Goal: Register for event/course

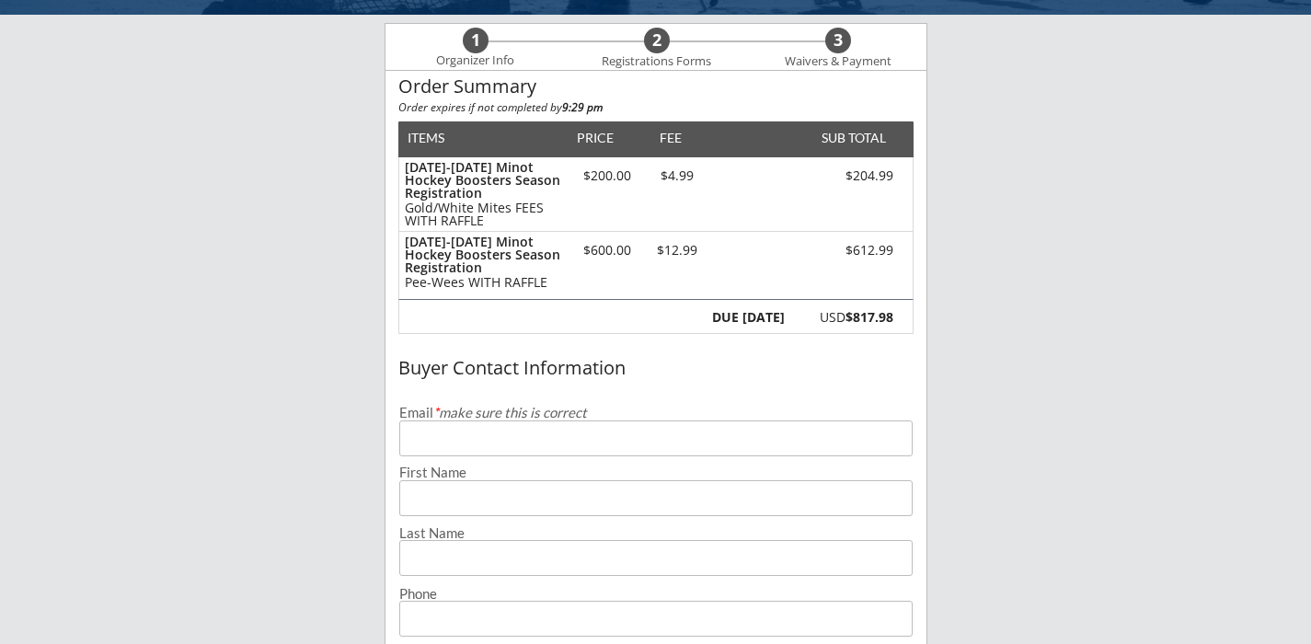
scroll to position [129, 0]
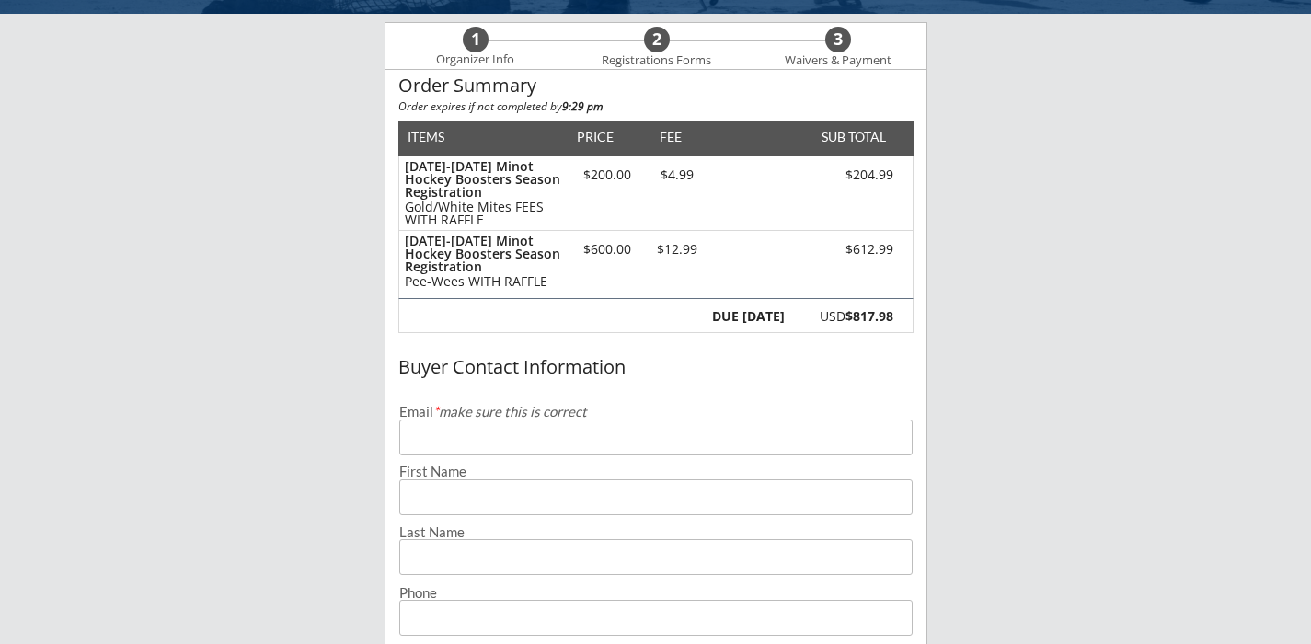
click at [683, 434] on input "email" at bounding box center [655, 437] width 513 height 36
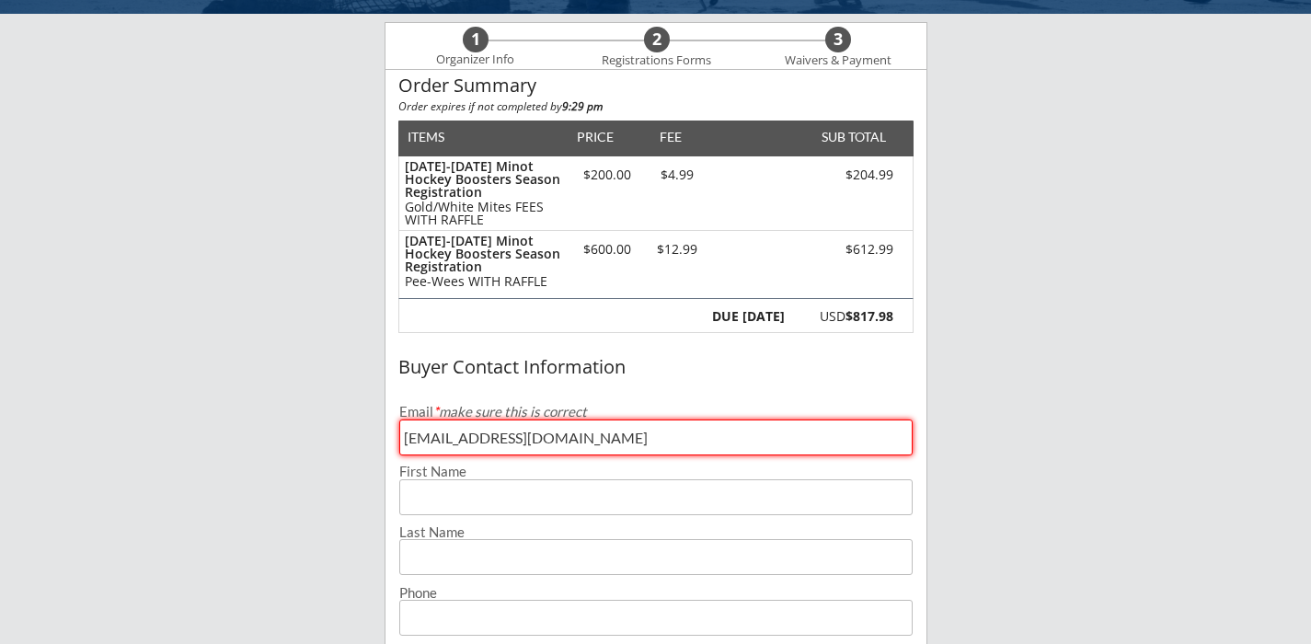
type input "[EMAIL_ADDRESS][DOMAIN_NAME]"
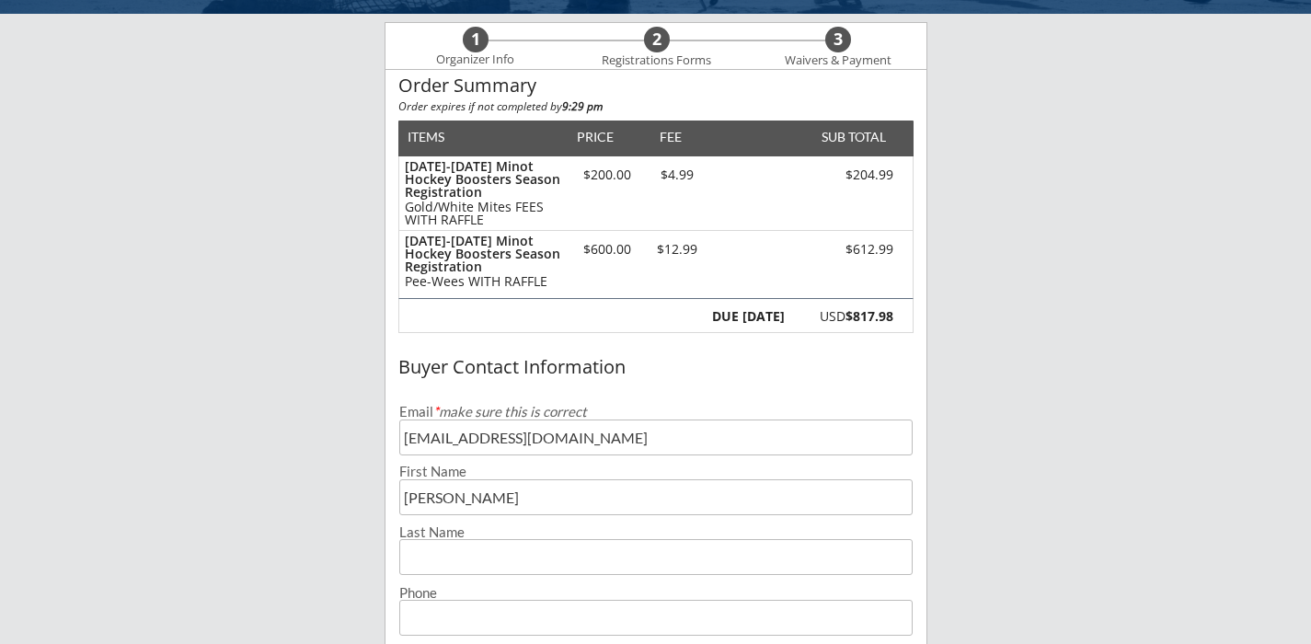
type input "[PERSON_NAME]"
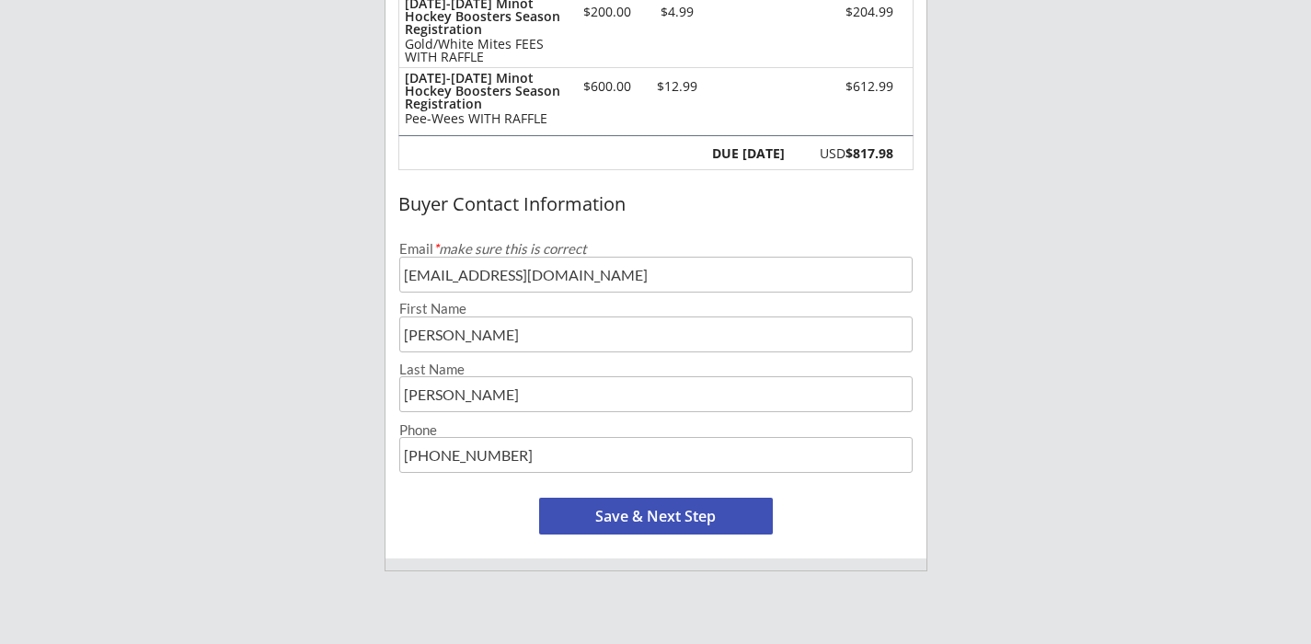
scroll to position [293, 0]
type input "[PHONE_NUMBER]"
click at [691, 515] on button "Save & Next Step" at bounding box center [656, 515] width 234 height 37
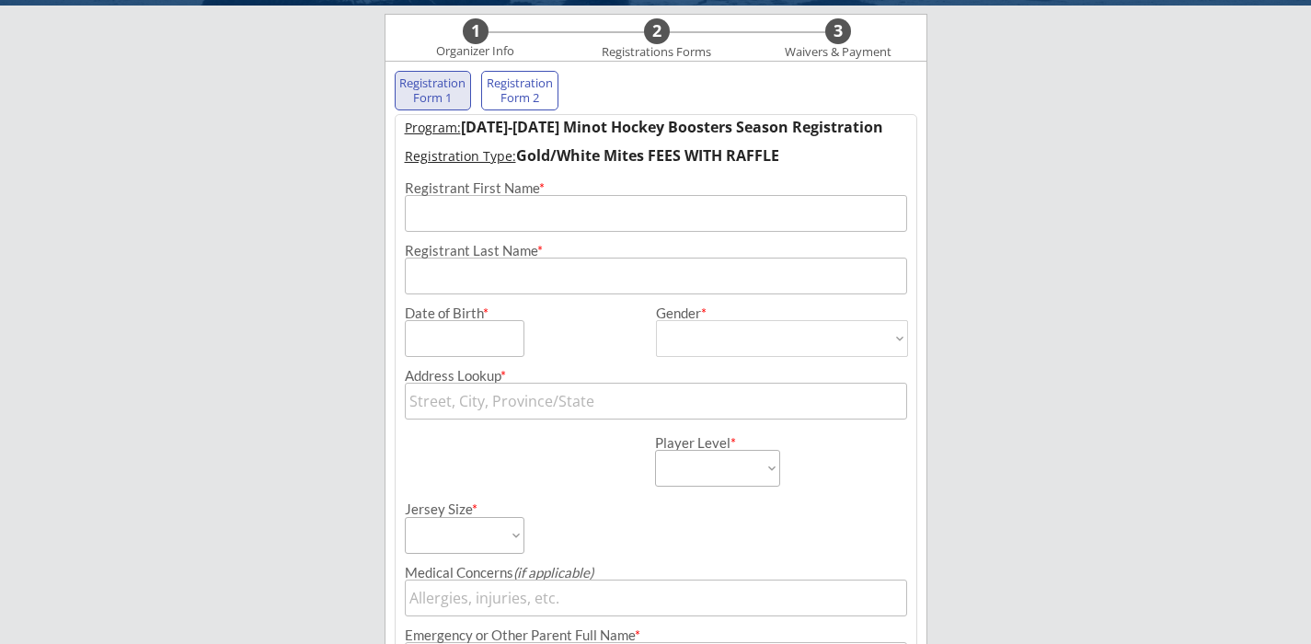
scroll to position [132, 0]
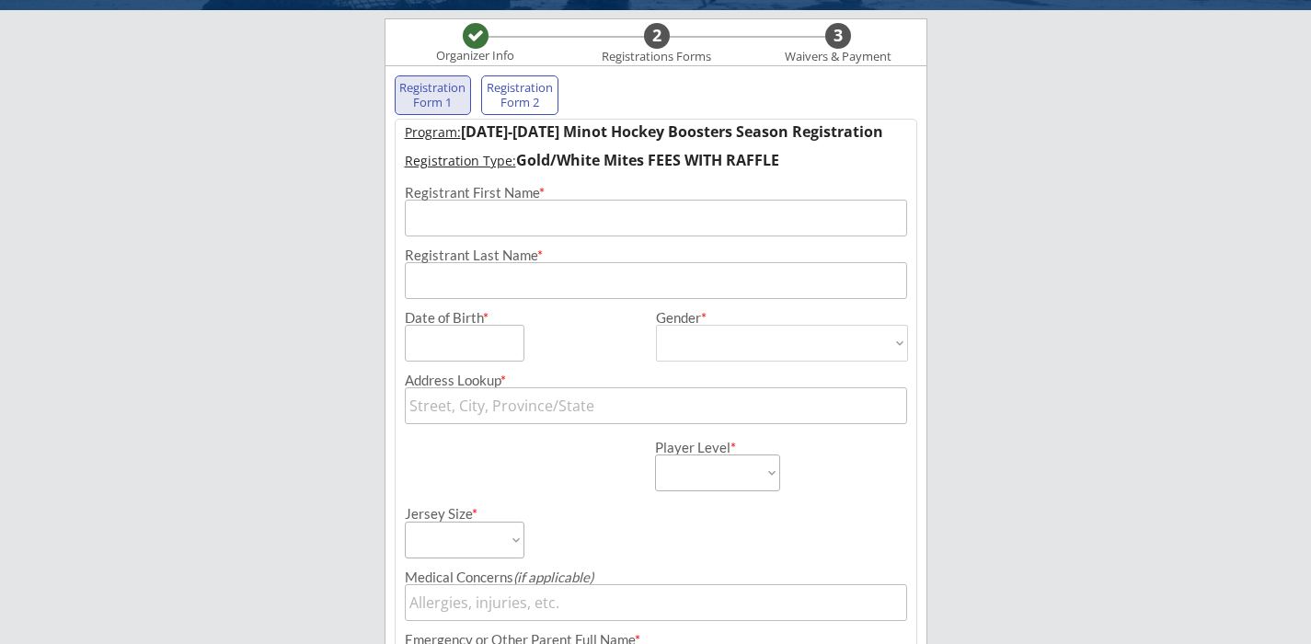
click at [574, 222] on input "input" at bounding box center [656, 218] width 502 height 37
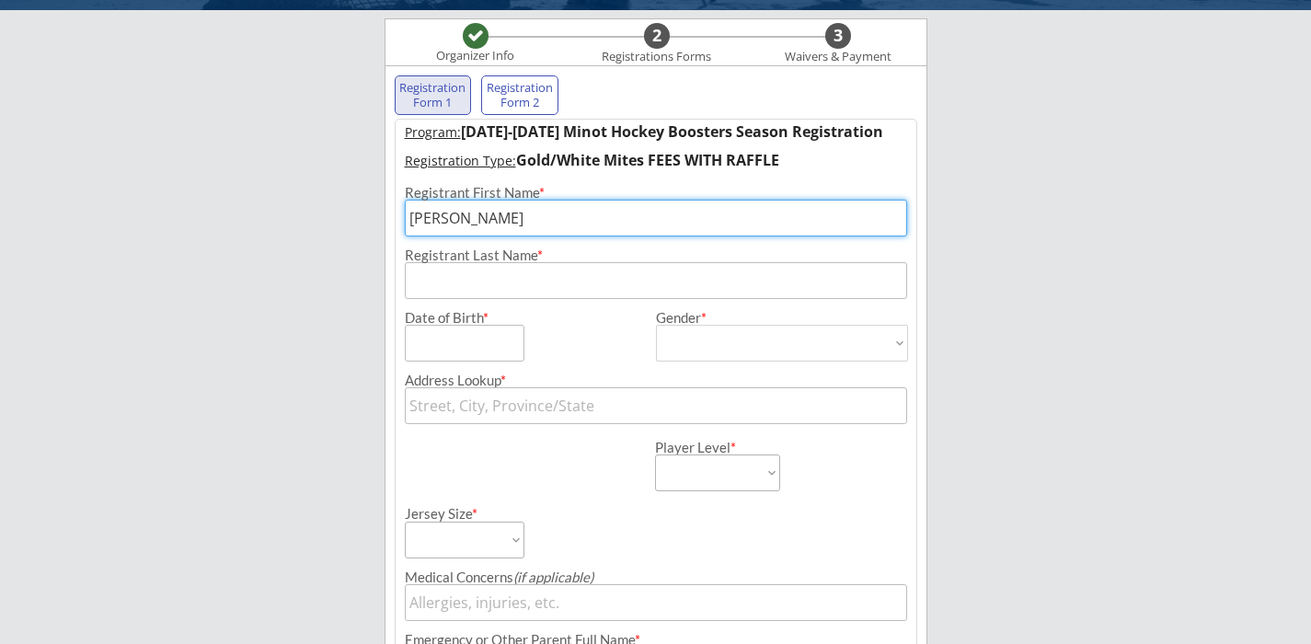
type input "[PERSON_NAME]"
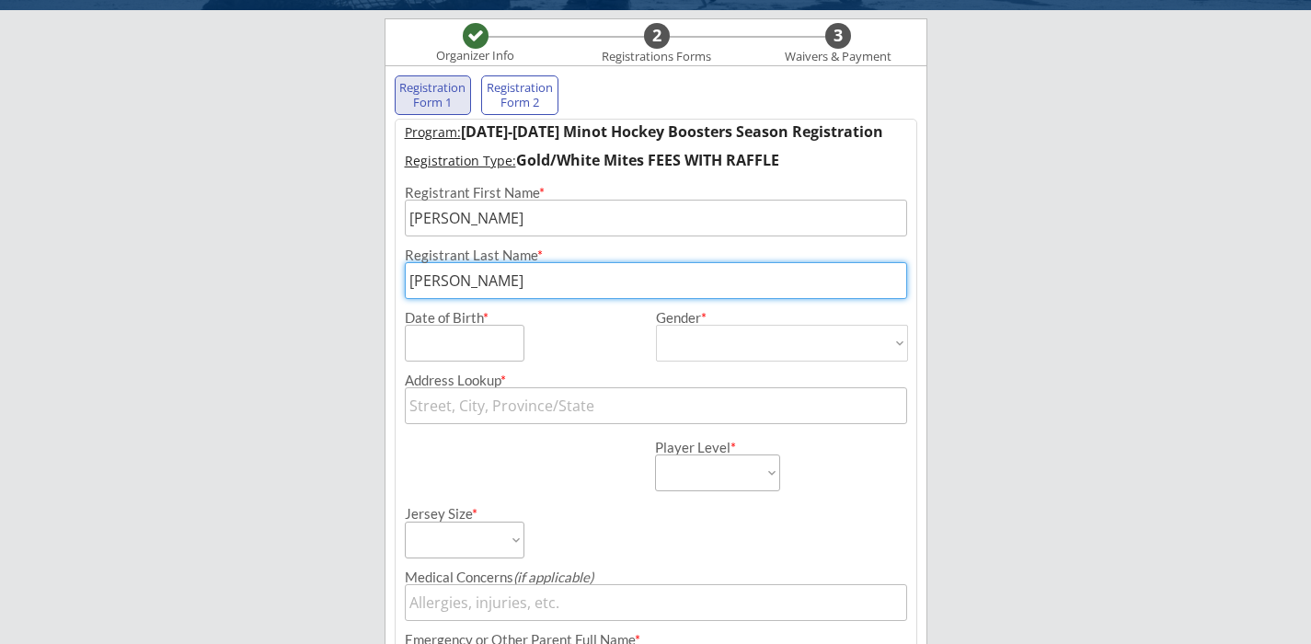
type input "[PERSON_NAME]"
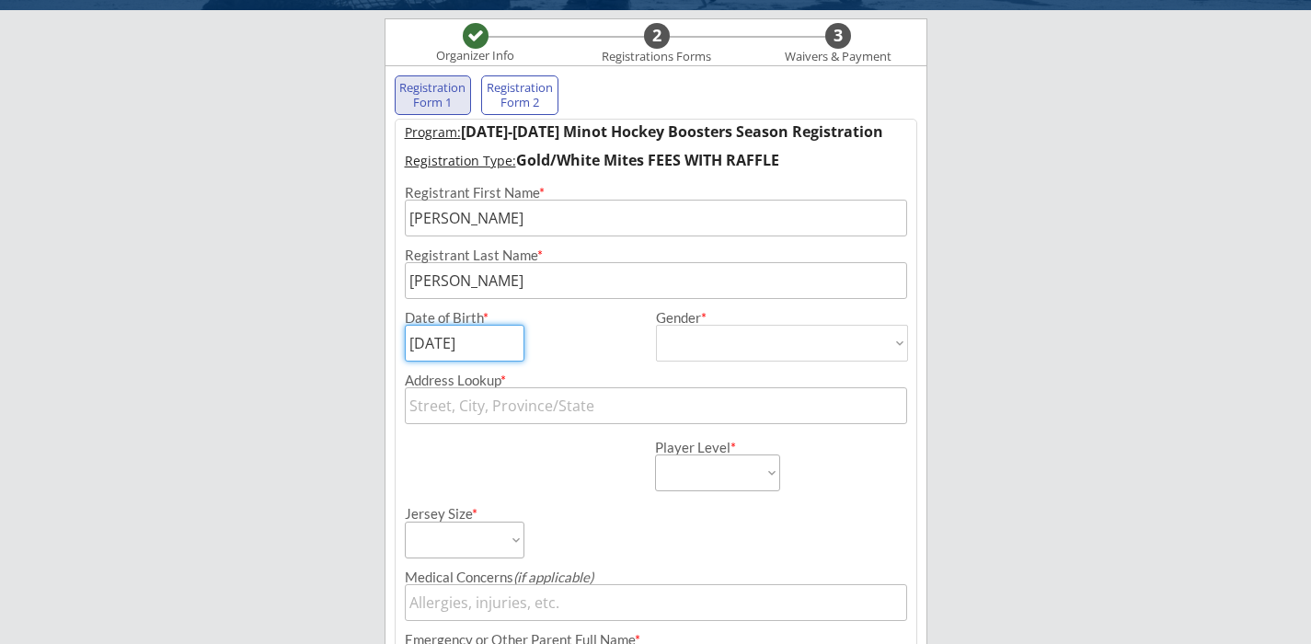
type input "[DATE]"
click at [715, 350] on select "[DEMOGRAPHIC_DATA] [DEMOGRAPHIC_DATA]" at bounding box center [782, 343] width 252 height 37
select select ""[DEMOGRAPHIC_DATA]""
click at [656, 325] on select "[DEMOGRAPHIC_DATA] [DEMOGRAPHIC_DATA]" at bounding box center [782, 343] width 252 height 37
type input "[DEMOGRAPHIC_DATA]"
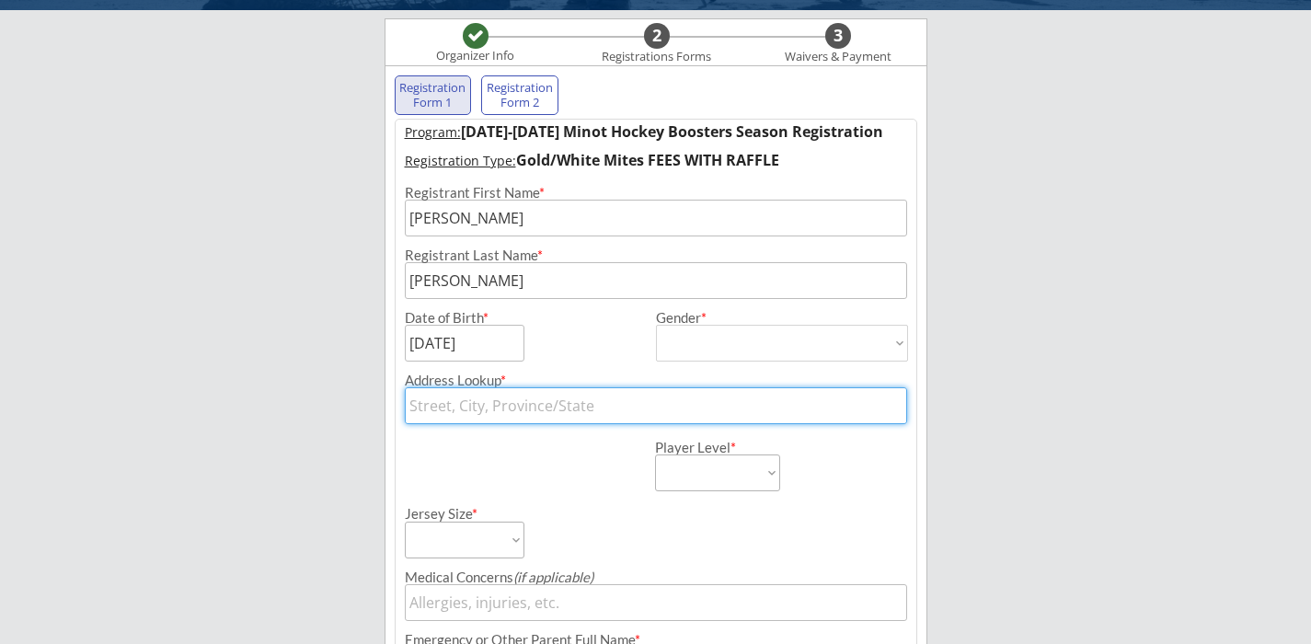
click at [561, 393] on input "text" at bounding box center [656, 405] width 502 height 37
type input "1010"
type input "[STREET_ADDRESS][PERSON_NAME]"
type input "1010"
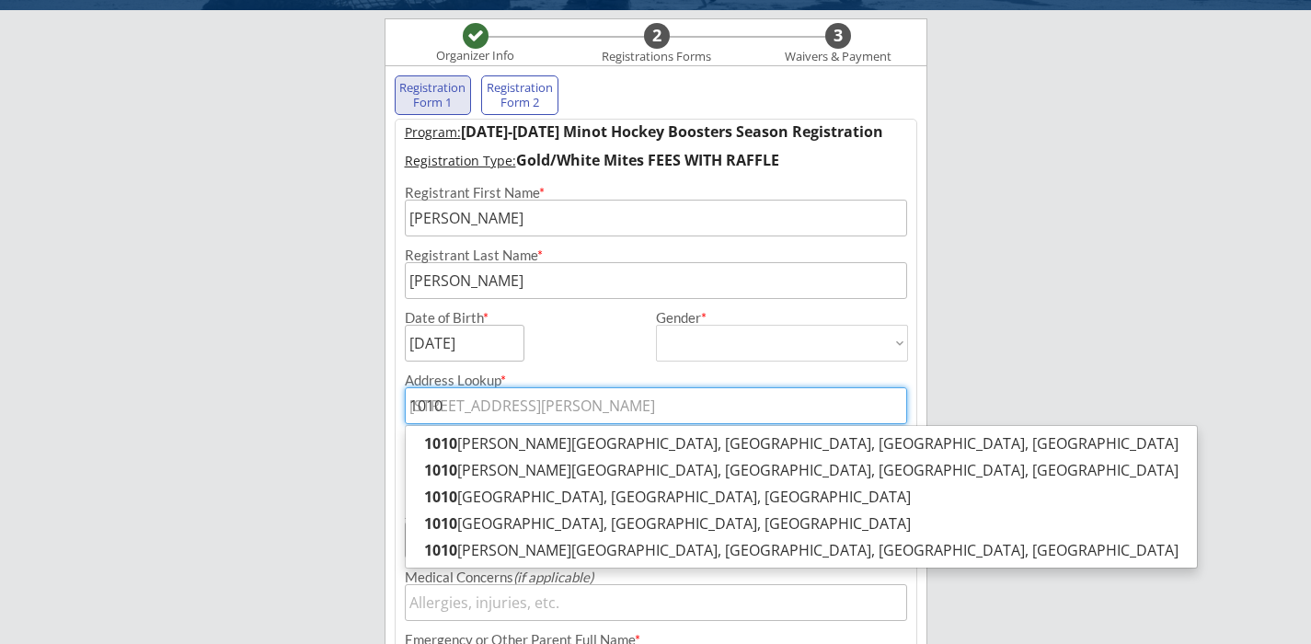
type input "1010 5"
type input "[STREET_ADDRESS][US_STATE]"
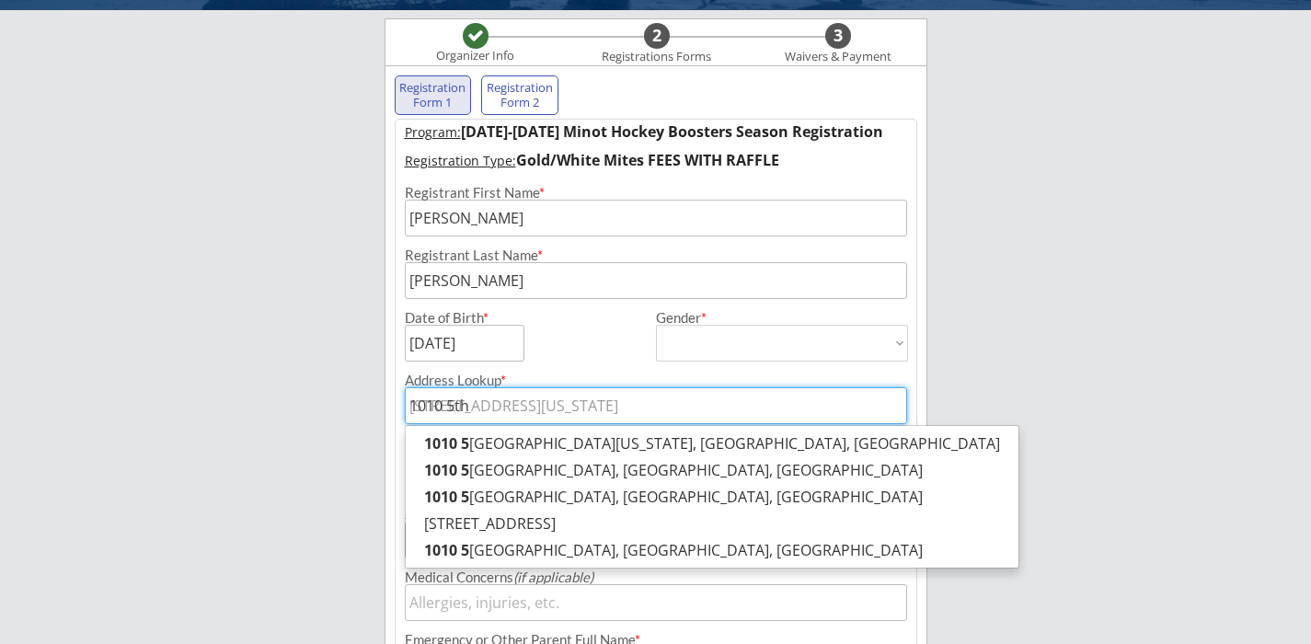
type input "1010 5th"
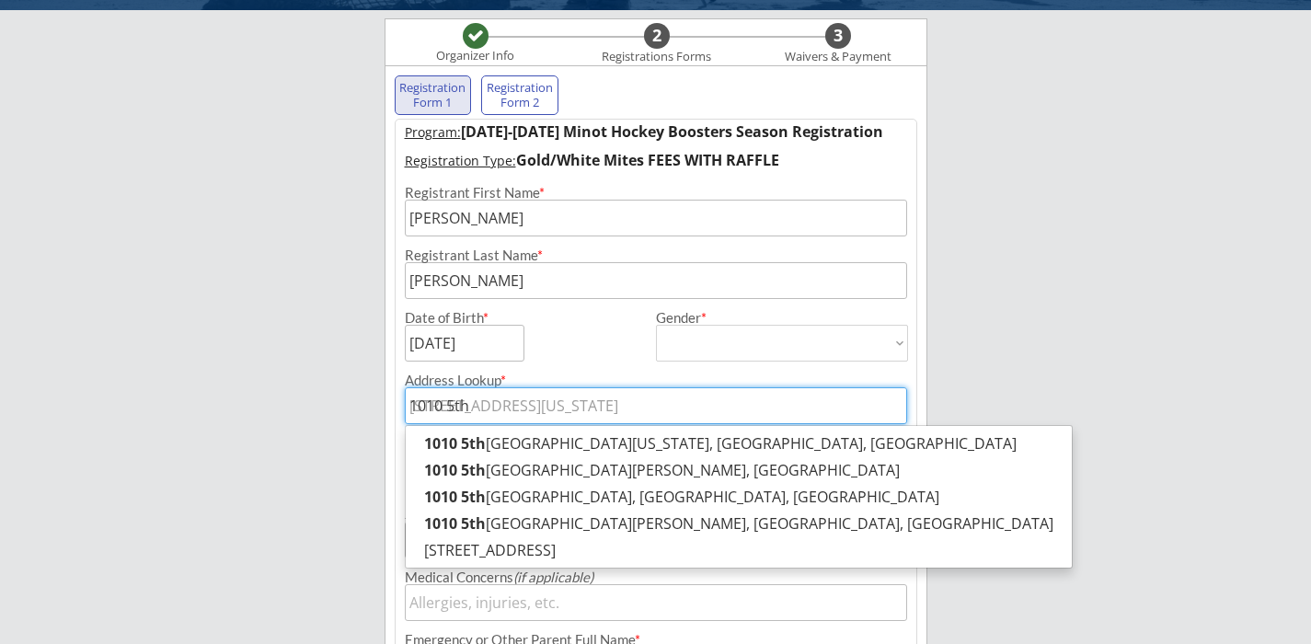
type input "1010 5th S"
type input "[STREET_ADDRESS][PERSON_NAME]"
type input "[GEOGRAPHIC_DATA]"
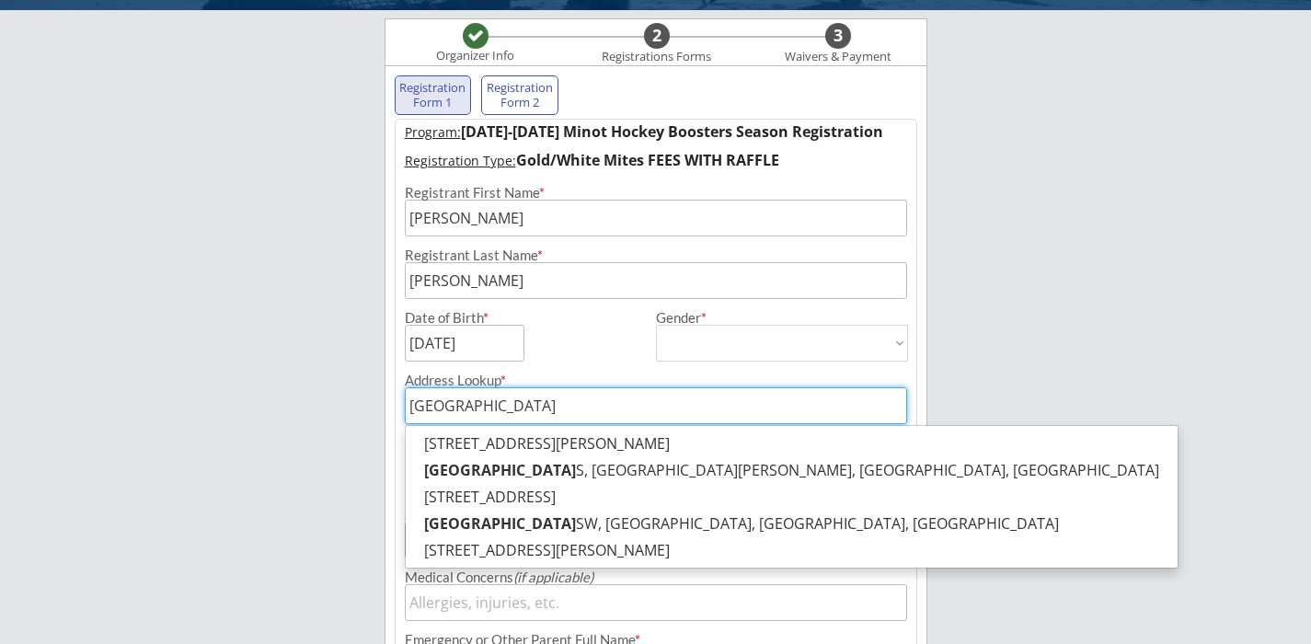
type input "[STREET_ADDRESS]"
type input "[STREET_ADDRESS][PERSON_NAME]"
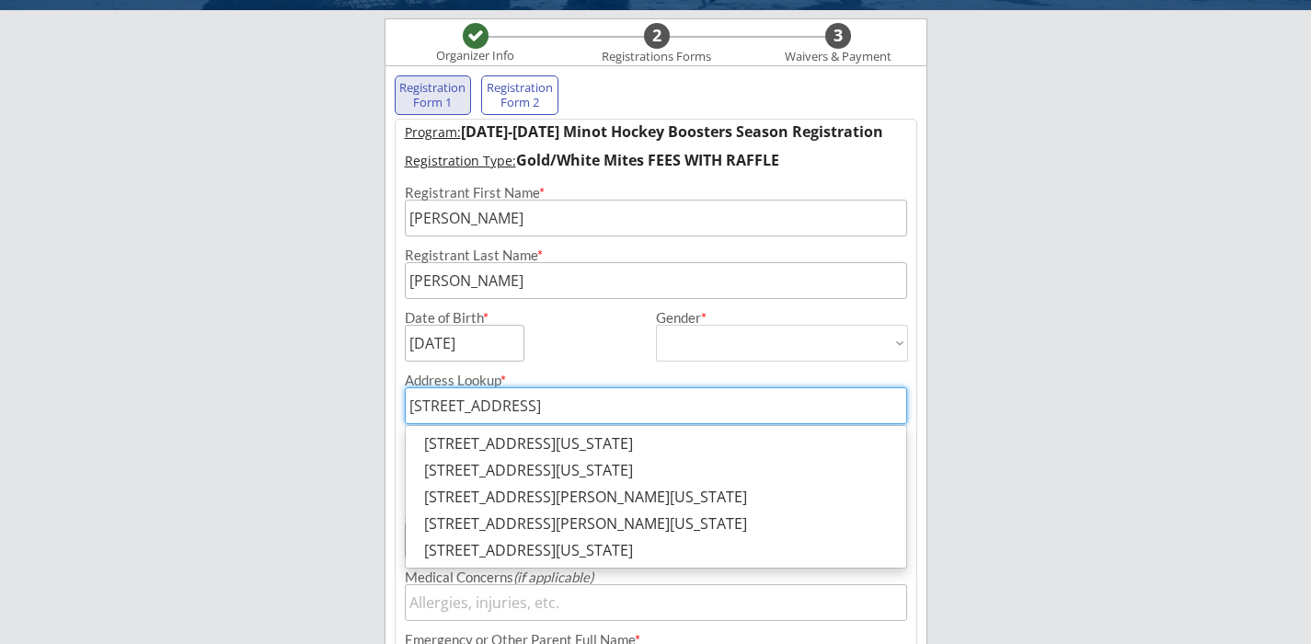
type input "[STREET_ADDRESS]"
type input "[STREET_ADDRESS][PERSON_NAME]"
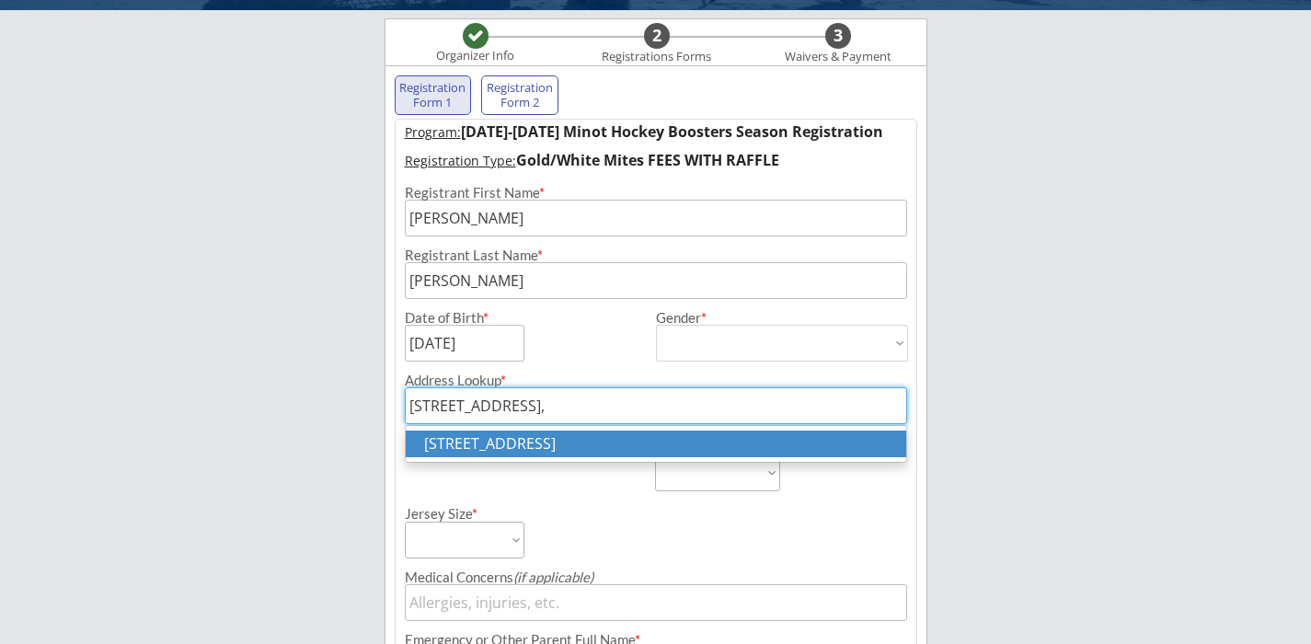
click at [557, 438] on p "[STREET_ADDRESS]" at bounding box center [656, 443] width 500 height 27
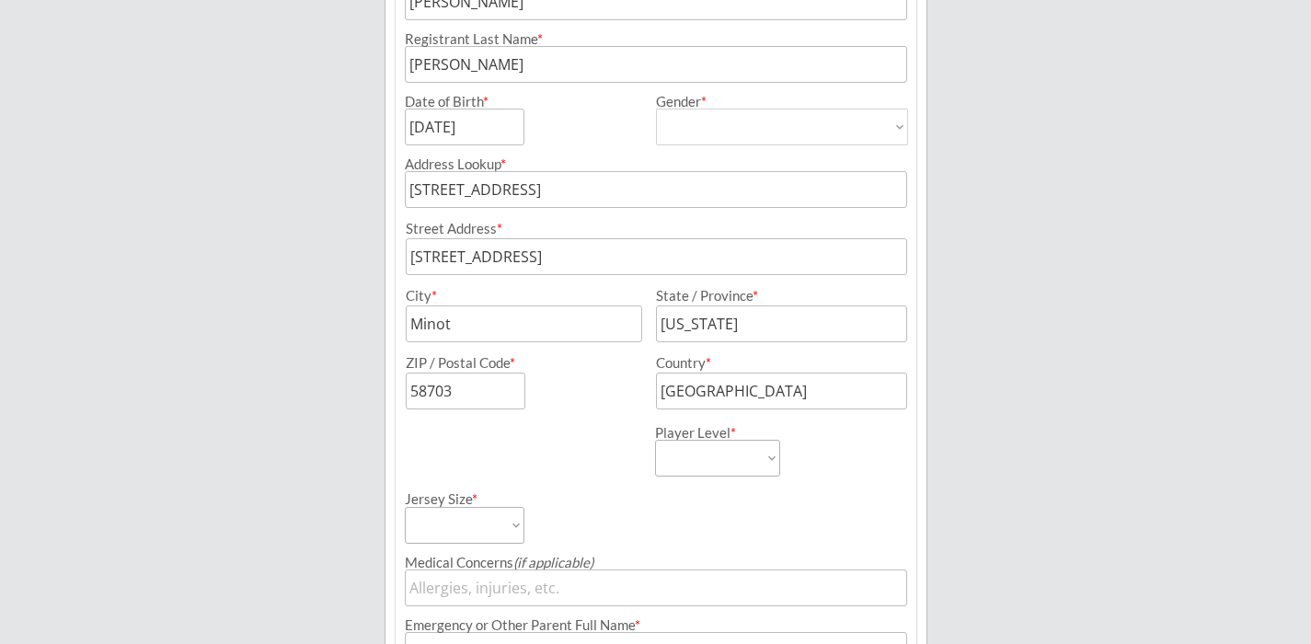
scroll to position [373, 0]
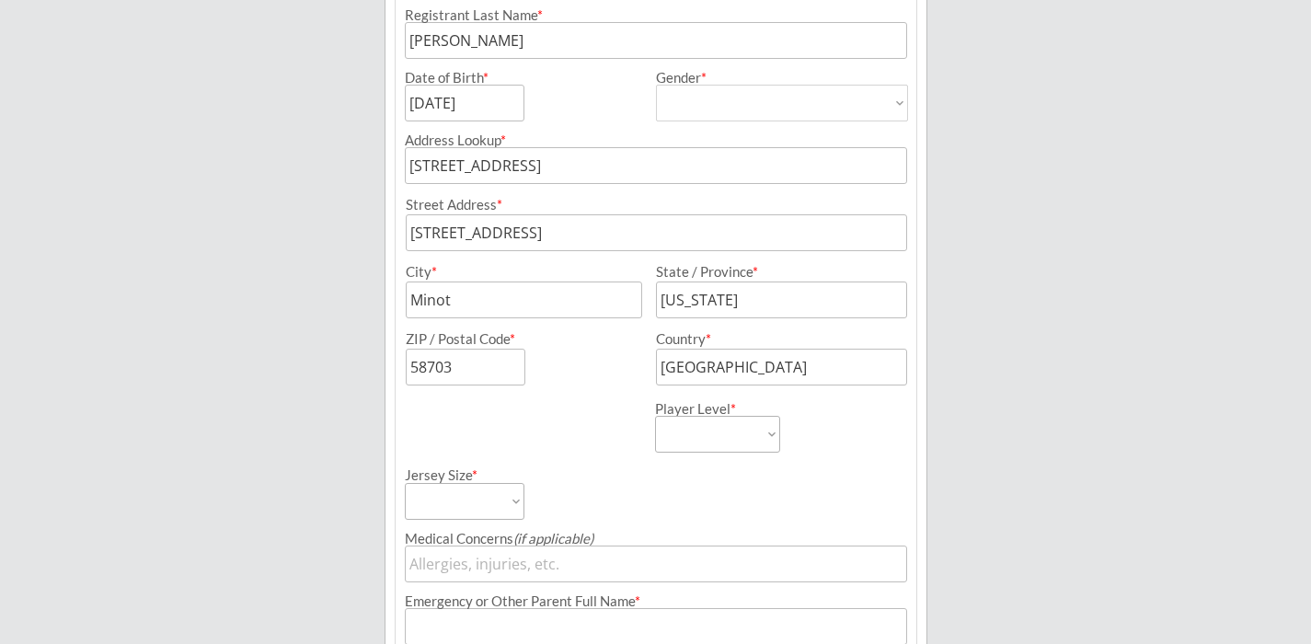
type input "[STREET_ADDRESS]"
click at [702, 426] on select "Learn to Play Boys Learn to Play Girls Maroon Mites Gold/White Mites Squirts Pe…" at bounding box center [717, 434] width 125 height 37
select select ""Gold/White Mites""
click at [655, 416] on select "Learn to Play Boys Learn to Play Girls Maroon Mites Gold/White Mites Squirts Pe…" at bounding box center [717, 434] width 125 height 37
click at [549, 450] on div "Player Level * Learn to Play Boys Learn to Play Girls Maroon Mites Gold/White M…" at bounding box center [656, 418] width 521 height 67
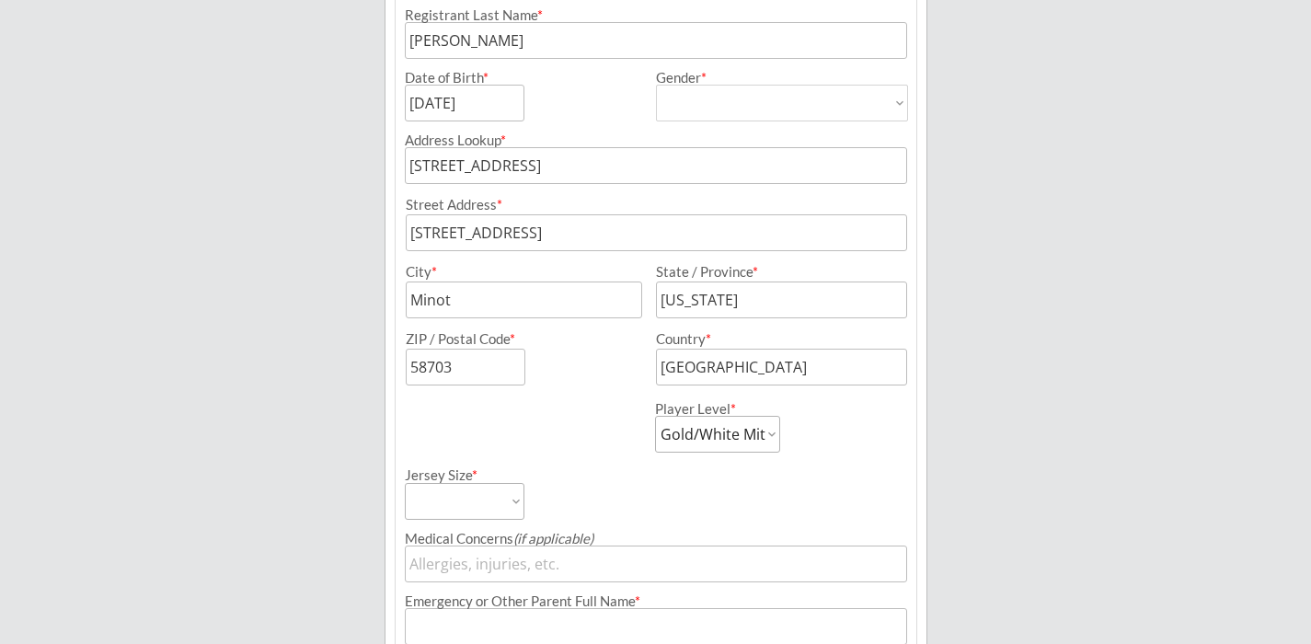
click at [503, 499] on select "Adult Small Adult Medium Adult Large Adult XL Goalie Cut" at bounding box center [465, 501] width 120 height 37
click at [506, 503] on select "Adult Small Adult Medium Adult Large Adult XL Goalie Cut" at bounding box center [465, 501] width 120 height 37
select select ""Adult Small""
click at [405, 483] on select "Adult Small Adult Medium Adult Large Adult XL Goalie Cut" at bounding box center [465, 501] width 120 height 37
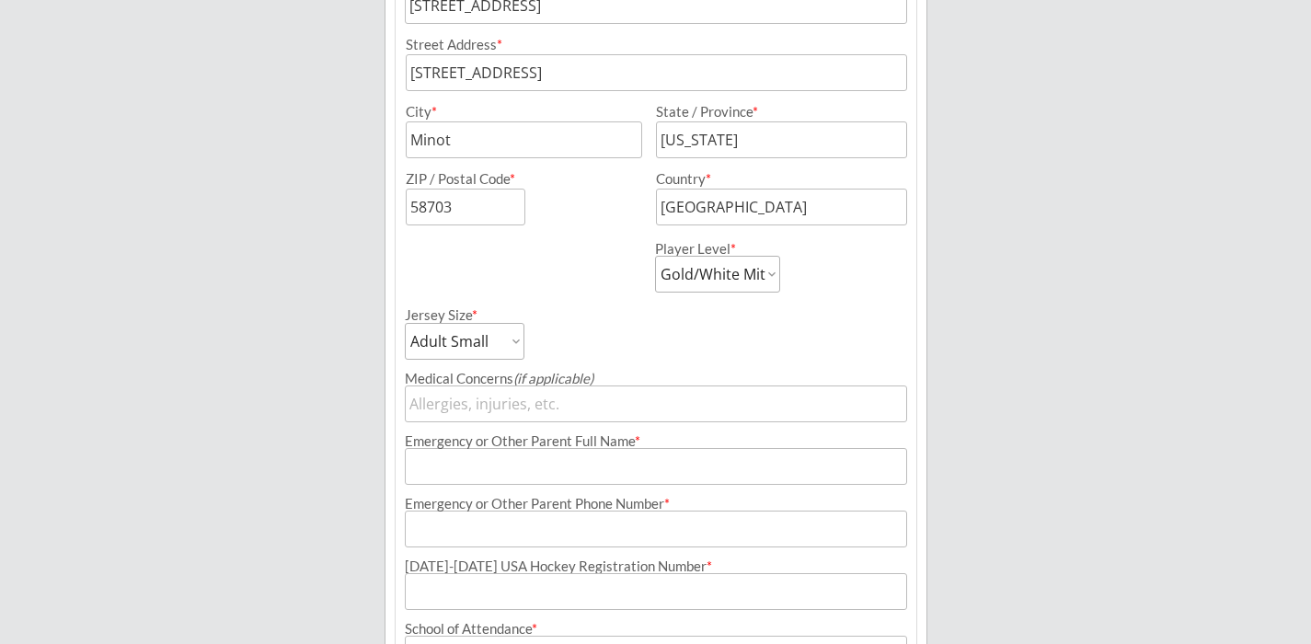
scroll to position [542, 0]
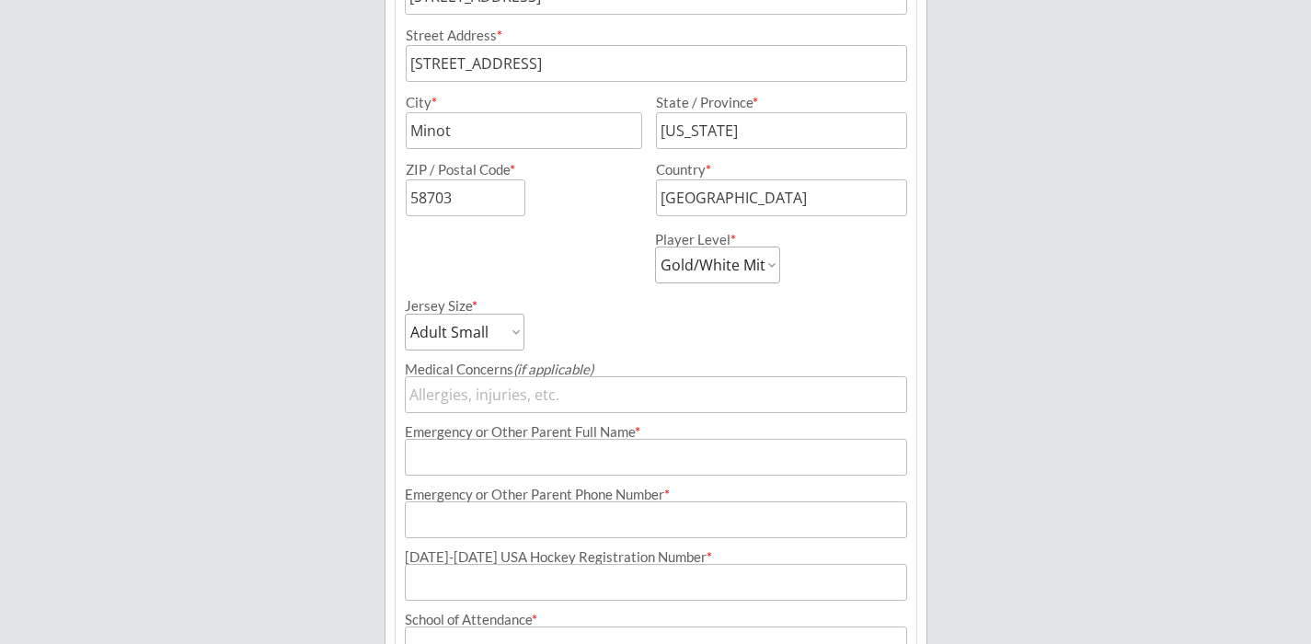
click at [570, 460] on input "input" at bounding box center [656, 457] width 502 height 37
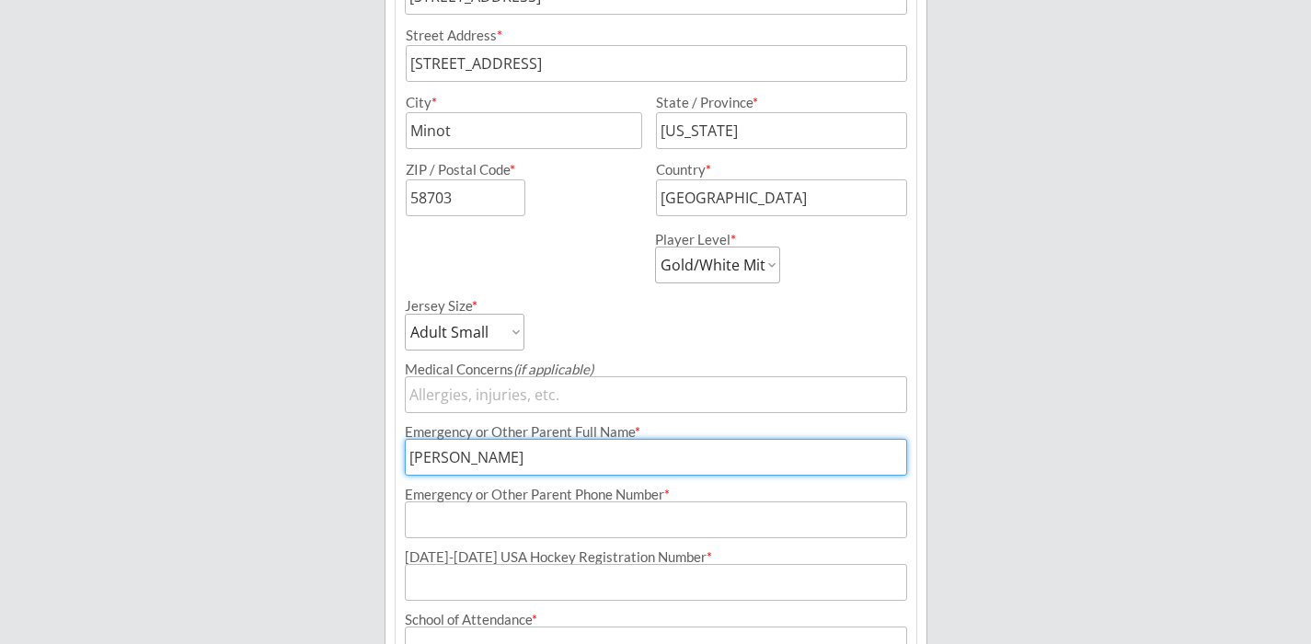
type input "[PERSON_NAME]"
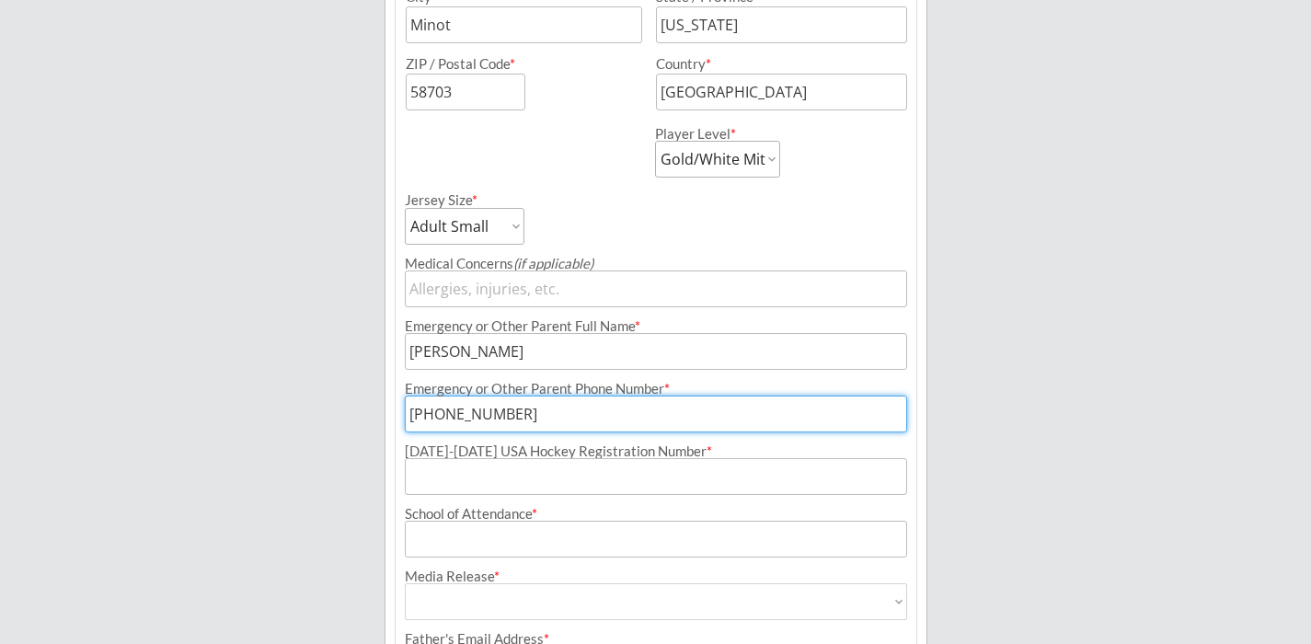
scroll to position [655, 0]
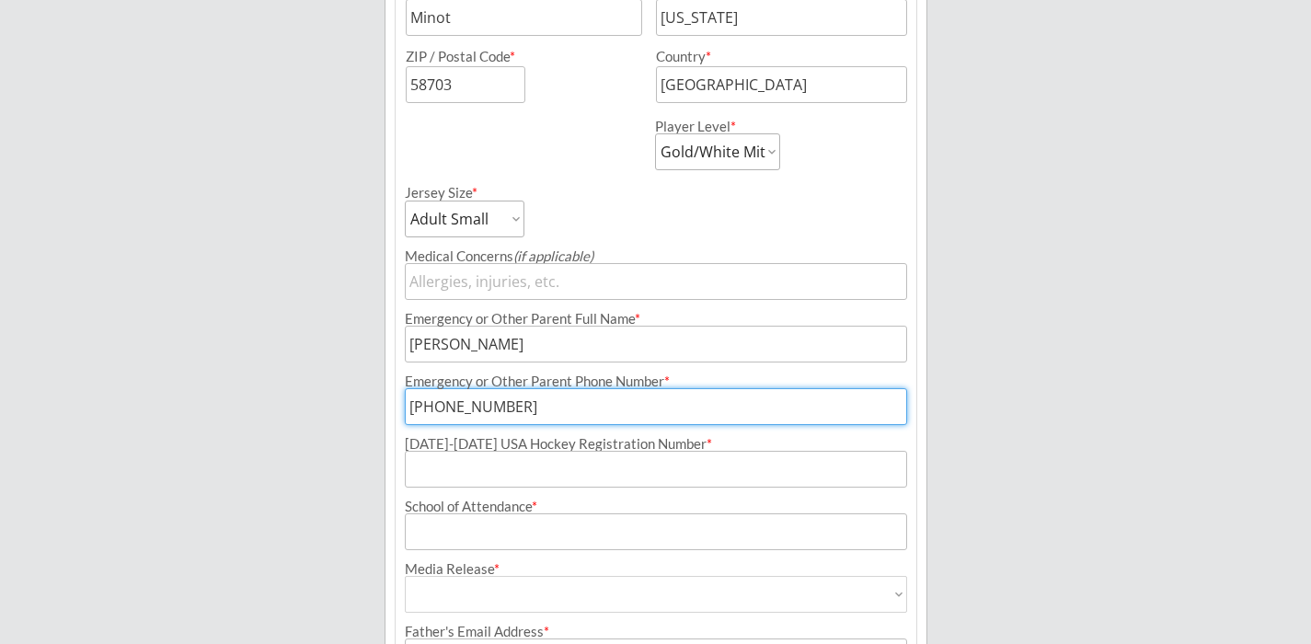
type input "[PHONE_NUMBER]"
click at [574, 483] on input "input" at bounding box center [656, 469] width 502 height 37
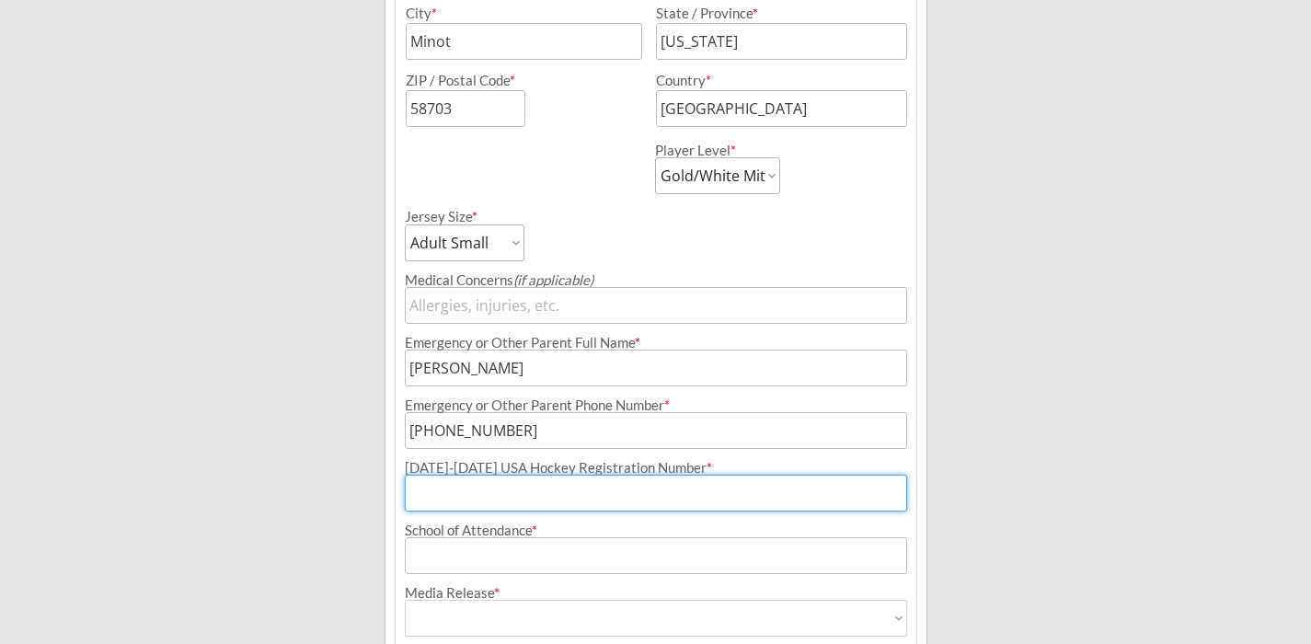
scroll to position [578, 0]
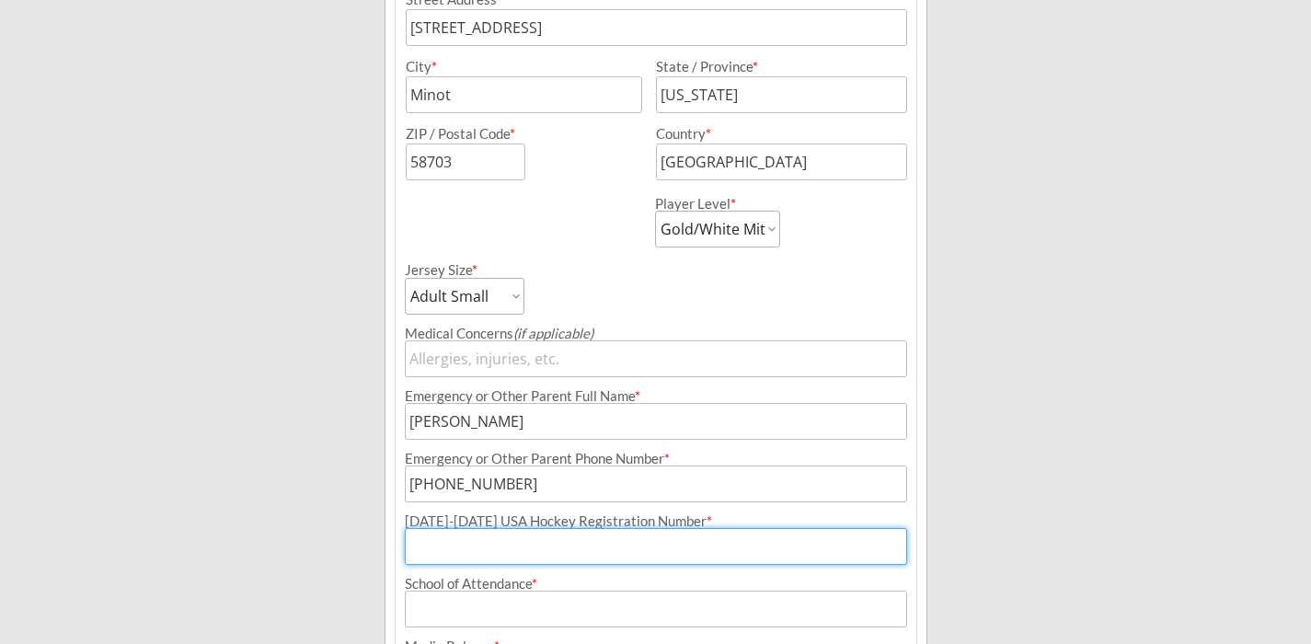
click at [623, 540] on input "input" at bounding box center [656, 546] width 502 height 37
paste input "254602807NISSE"
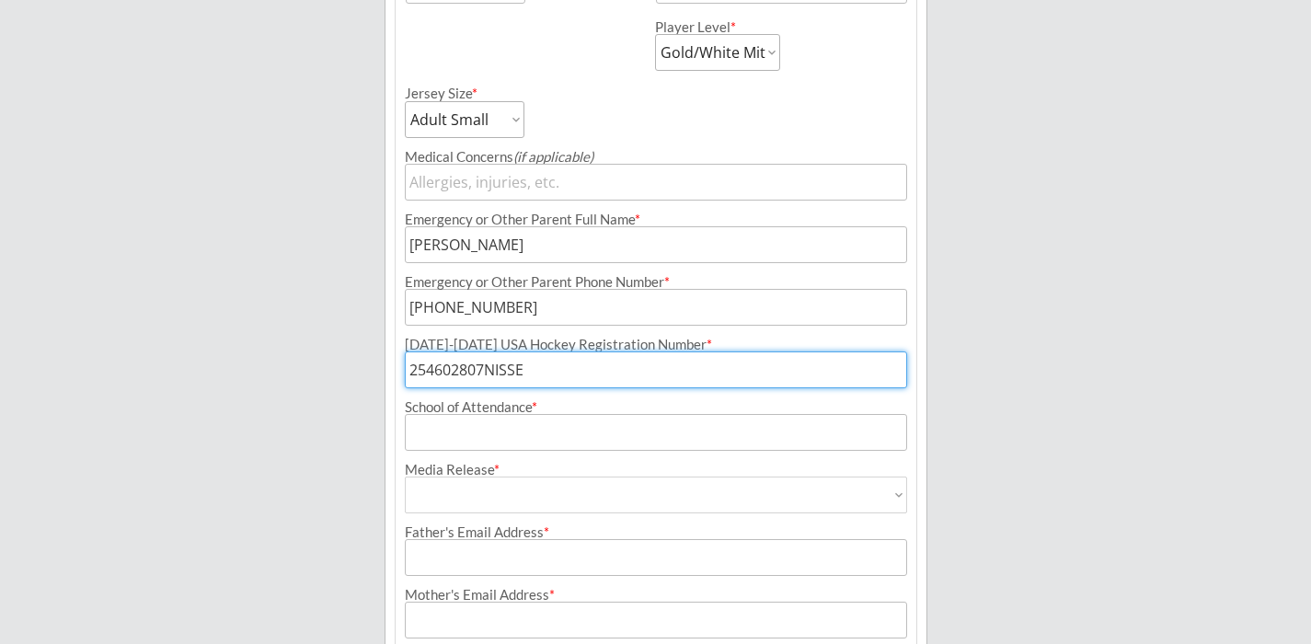
scroll to position [758, 0]
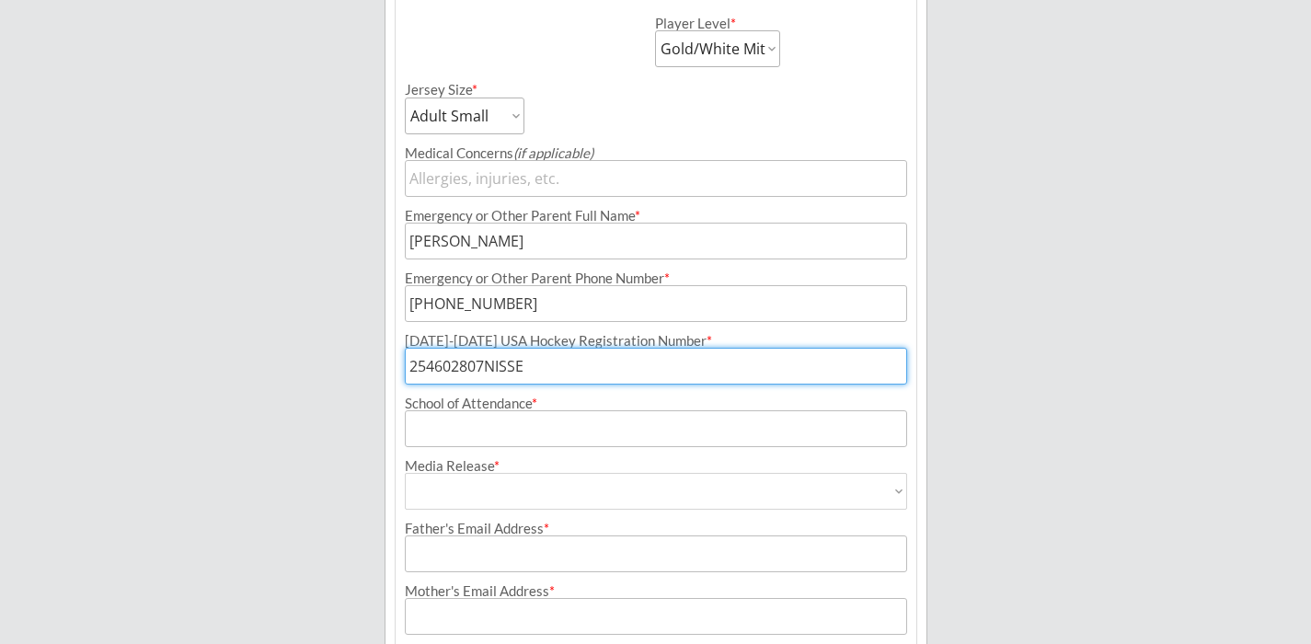
type input "254602807NISSE"
click at [551, 424] on input "input" at bounding box center [656, 428] width 502 height 37
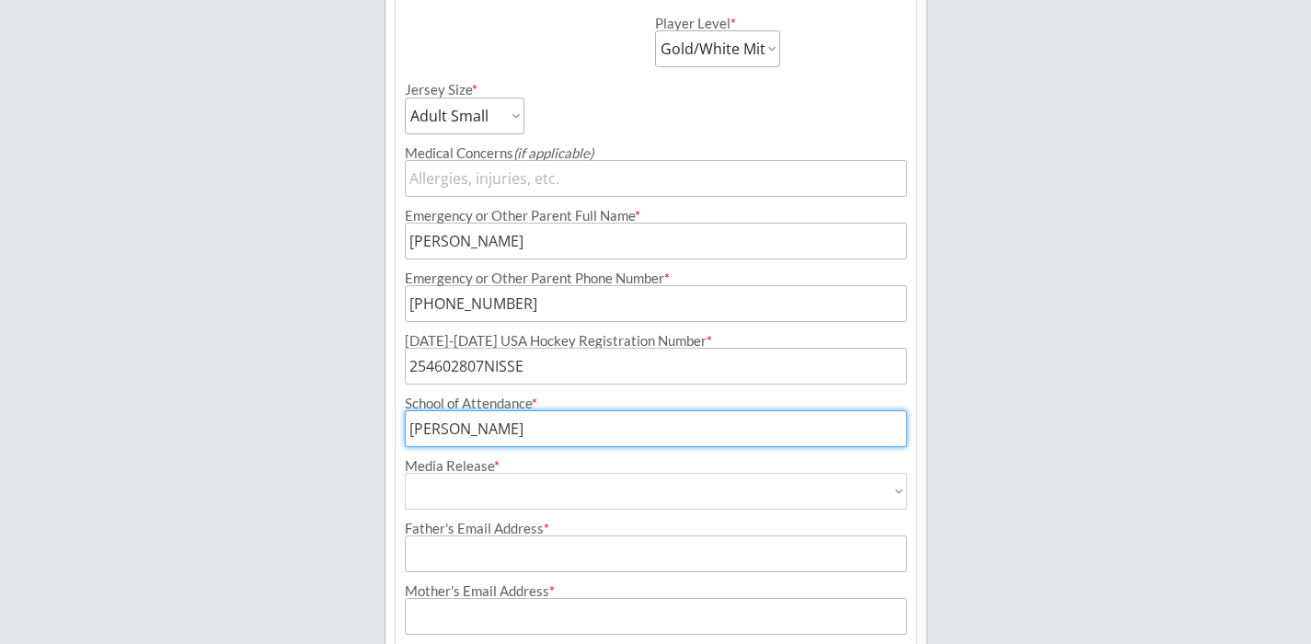
type input "[PERSON_NAME]"
click at [535, 488] on select "Yes No" at bounding box center [656, 491] width 502 height 37
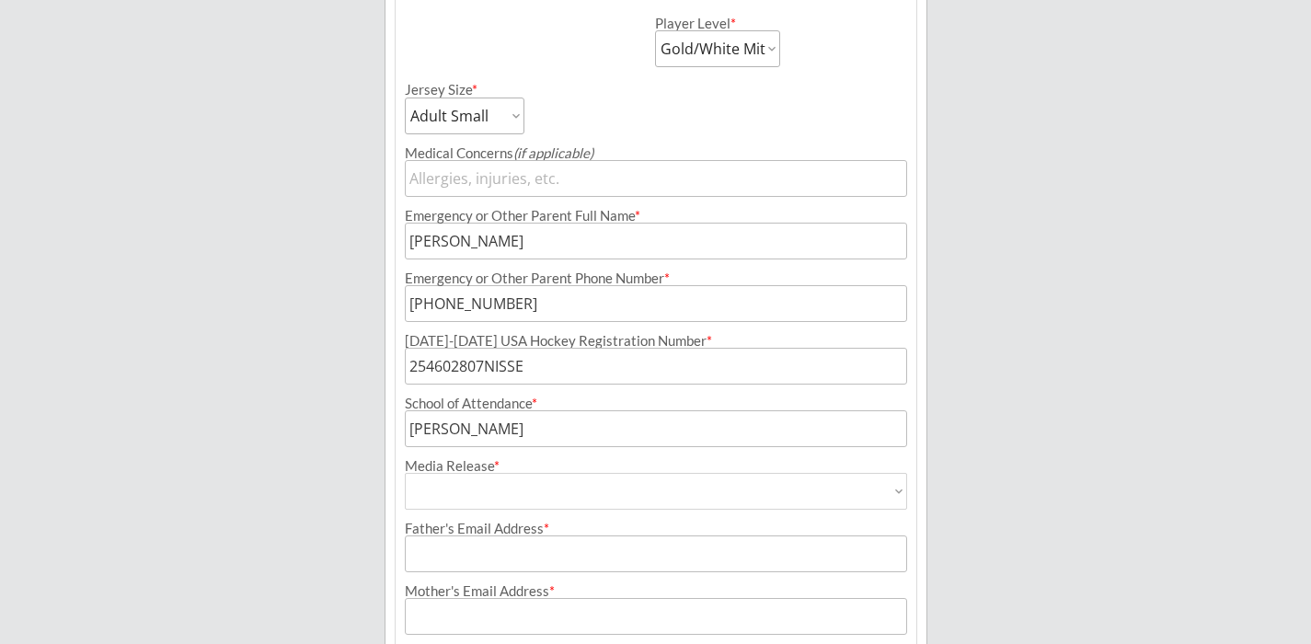
select select ""Yes""
click at [405, 473] on select "Yes No" at bounding box center [656, 491] width 502 height 37
type input "Yes"
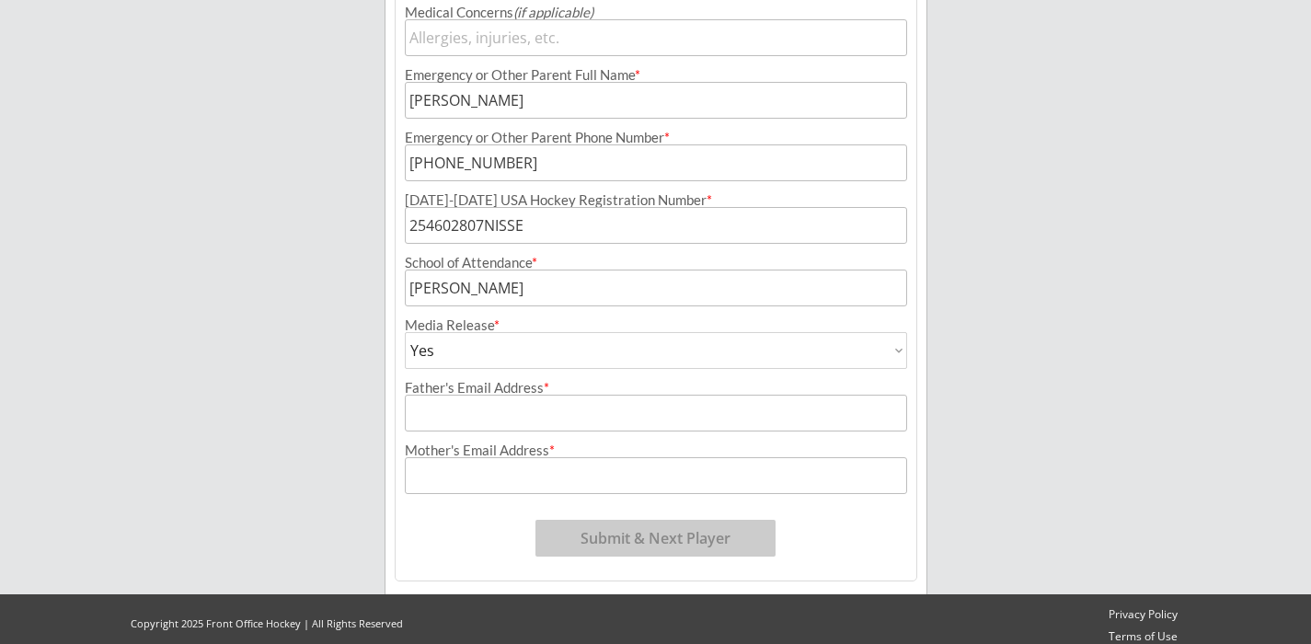
scroll to position [912, 0]
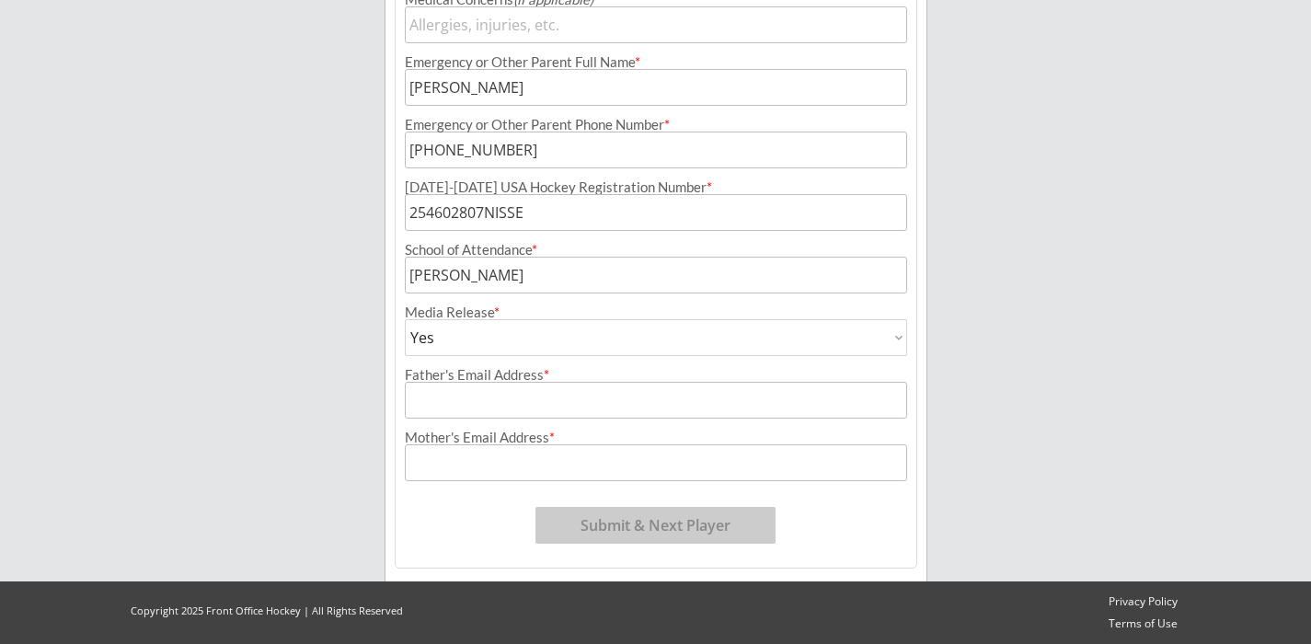
click at [509, 402] on input "input" at bounding box center [656, 400] width 502 height 37
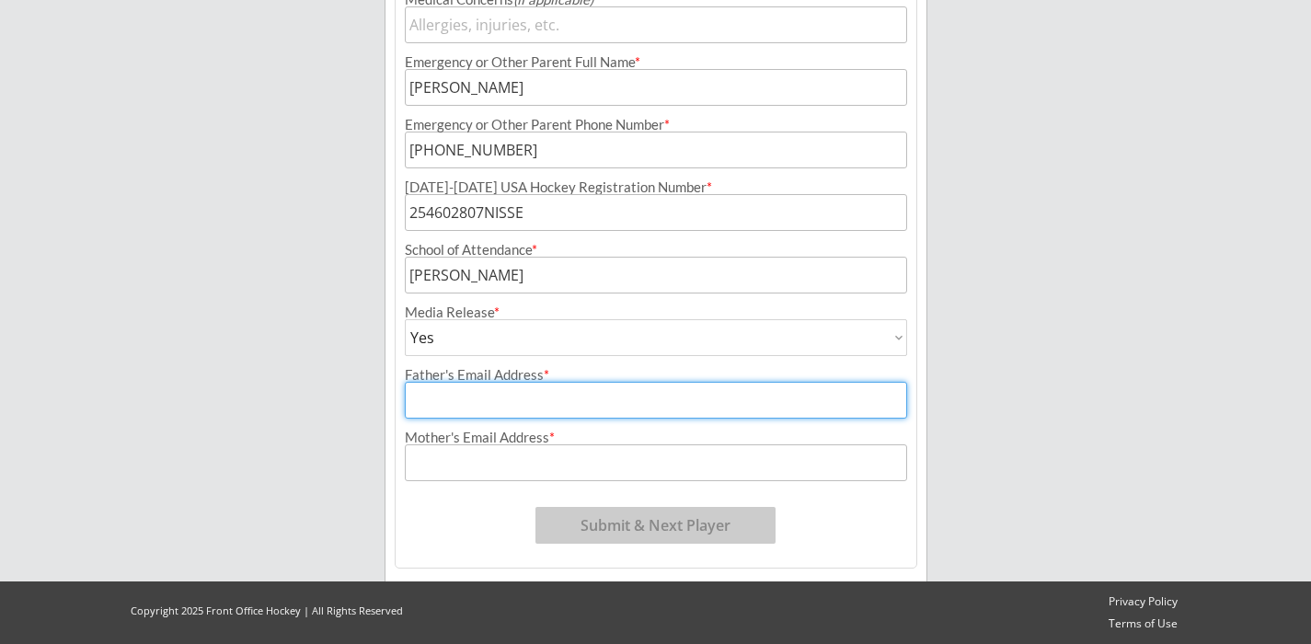
click at [495, 474] on input "input" at bounding box center [656, 462] width 502 height 37
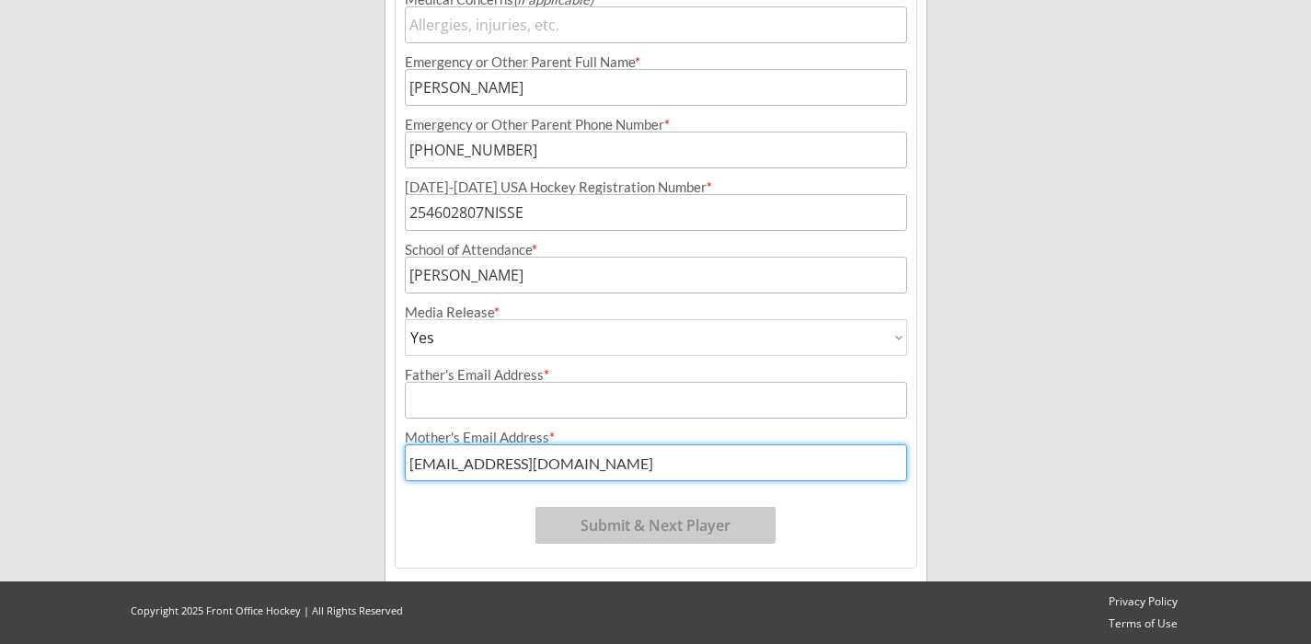
type input "[EMAIL_ADDRESS][DOMAIN_NAME]"
click at [461, 397] on input "input" at bounding box center [656, 400] width 502 height 37
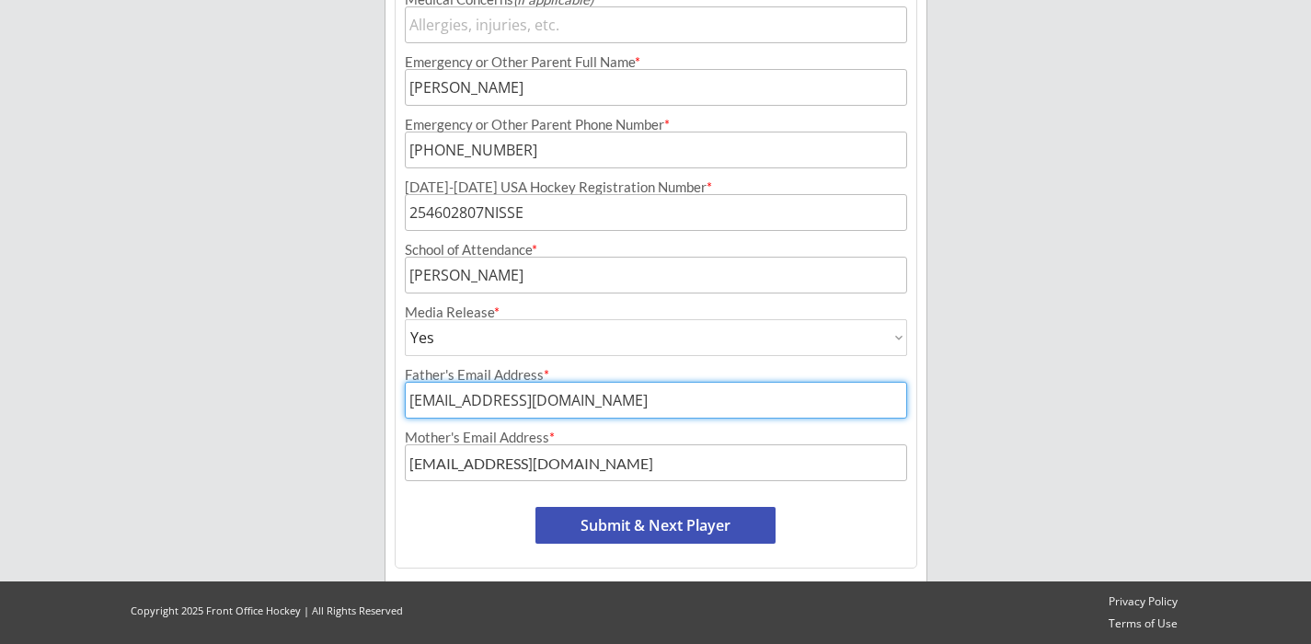
type input "[EMAIL_ADDRESS][DOMAIN_NAME]"
click at [568, 524] on button "Submit & Next Player" at bounding box center [655, 525] width 240 height 37
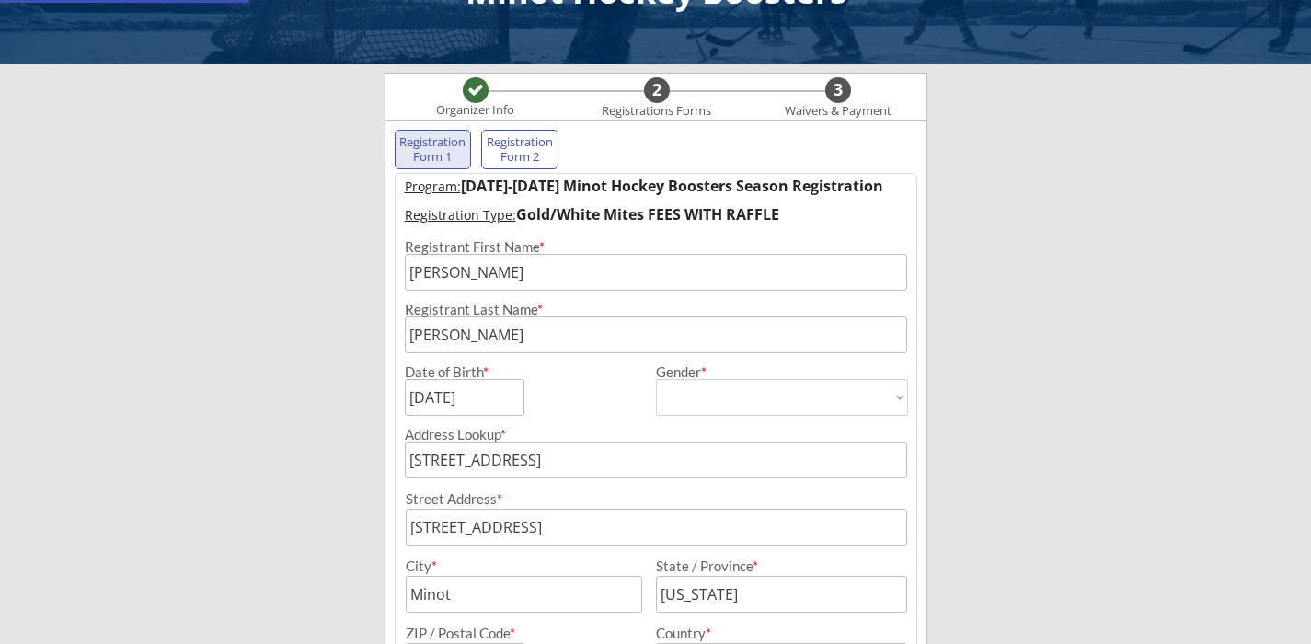
scroll to position [75, 0]
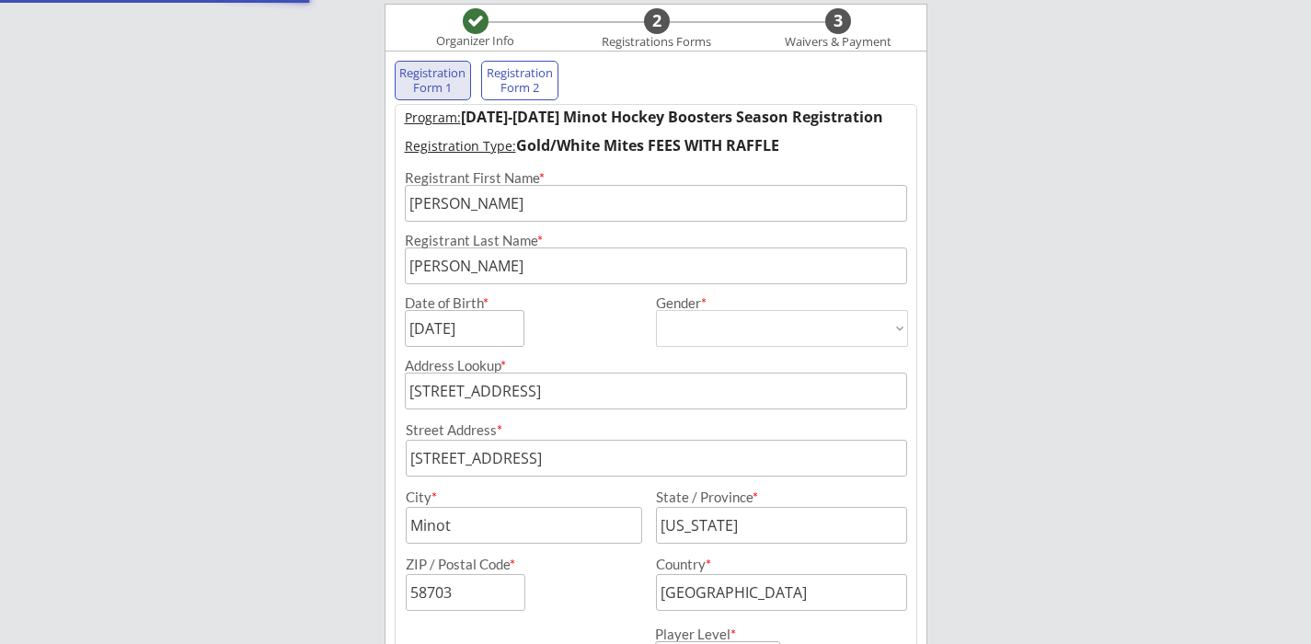
select select ""PLACEHOLDER_1427118222253""
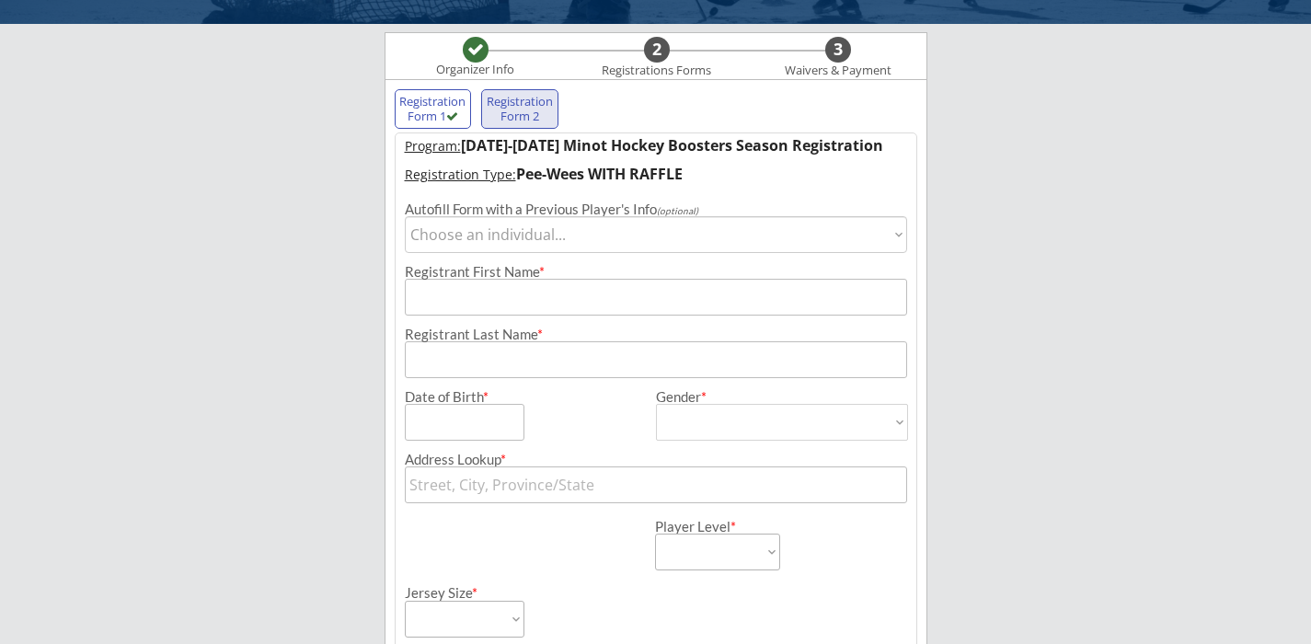
scroll to position [113, 0]
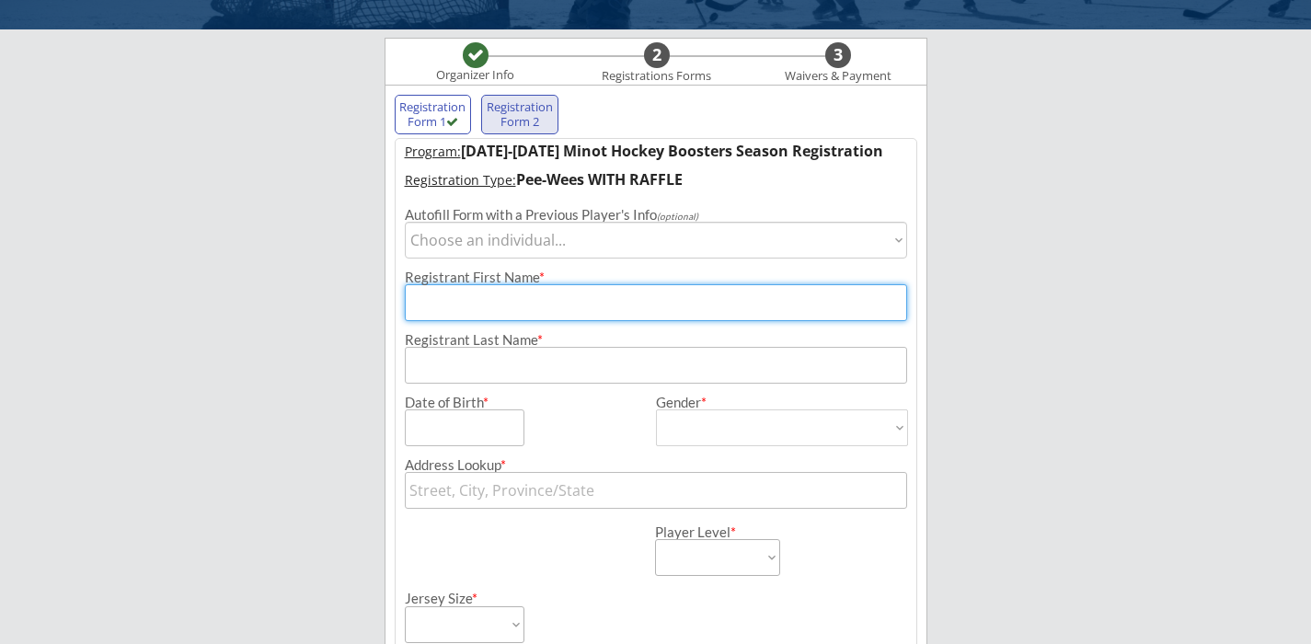
click at [485, 294] on input "input" at bounding box center [656, 302] width 502 height 37
type input "Will"
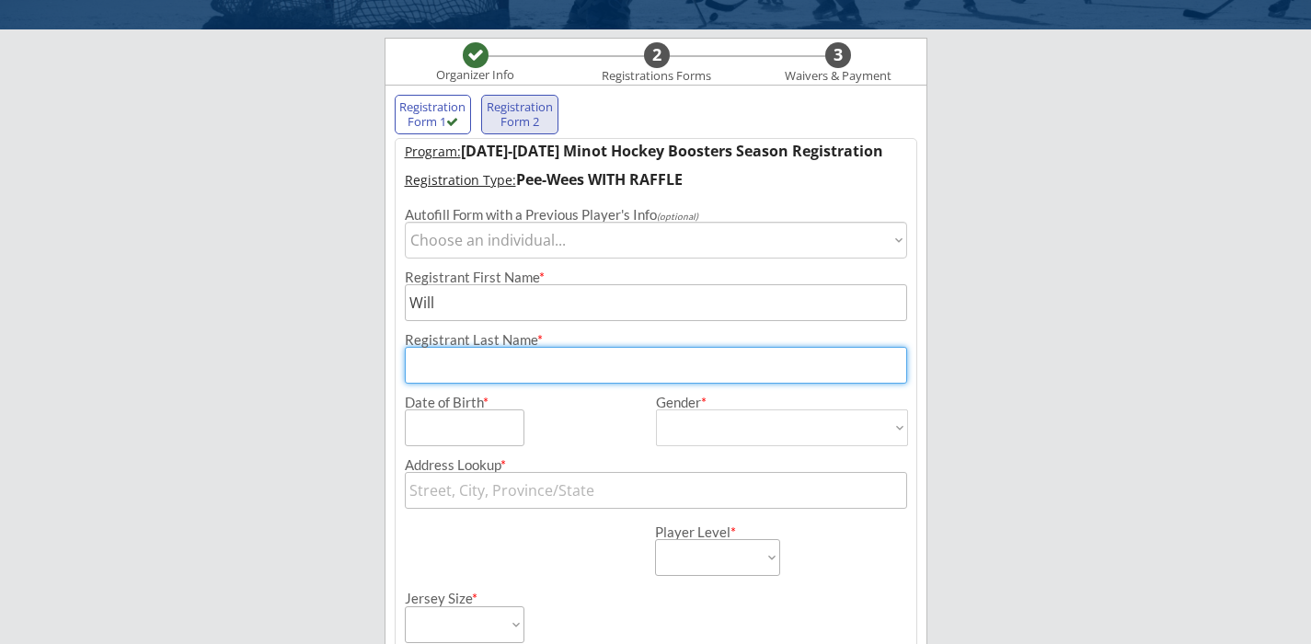
click at [490, 239] on select "Choose an individual... [PERSON_NAME]" at bounding box center [656, 240] width 502 height 37
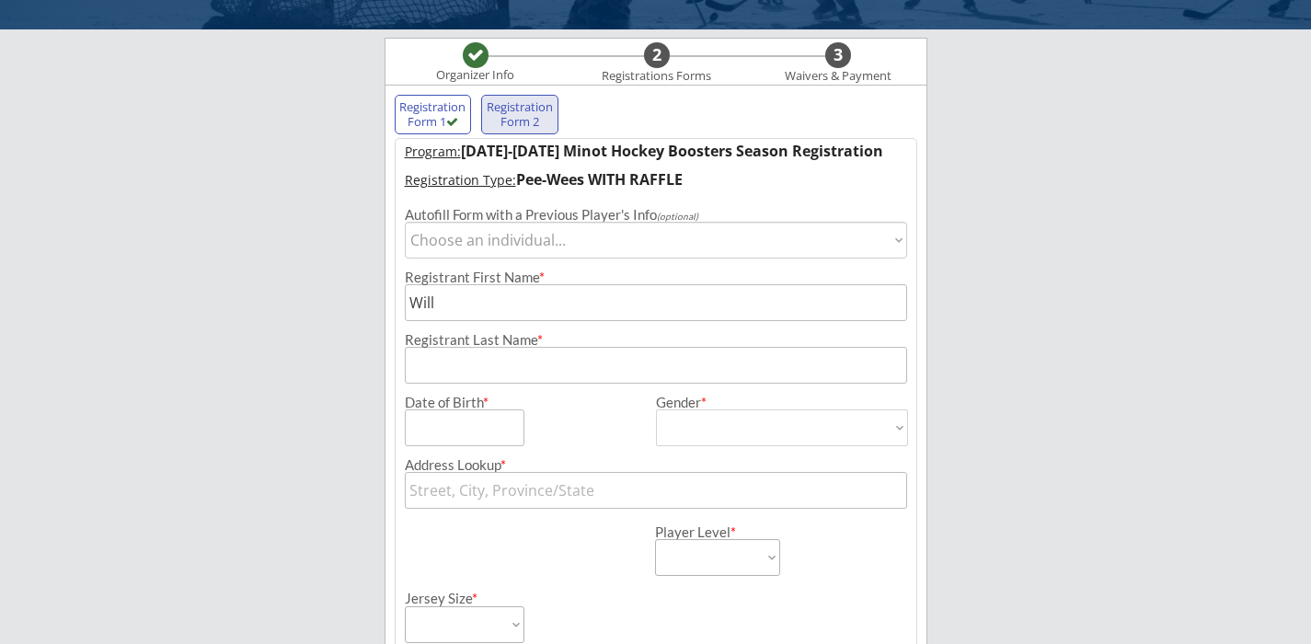
select select ""1348695171700984260__LOOKUP__1726064860654x647425058589900800""
click at [405, 222] on select "Choose an individual... [PERSON_NAME]" at bounding box center [656, 240] width 502 height 37
type input "[DATE]"
type input "[PERSON_NAME]"
type input "[DEMOGRAPHIC_DATA]"
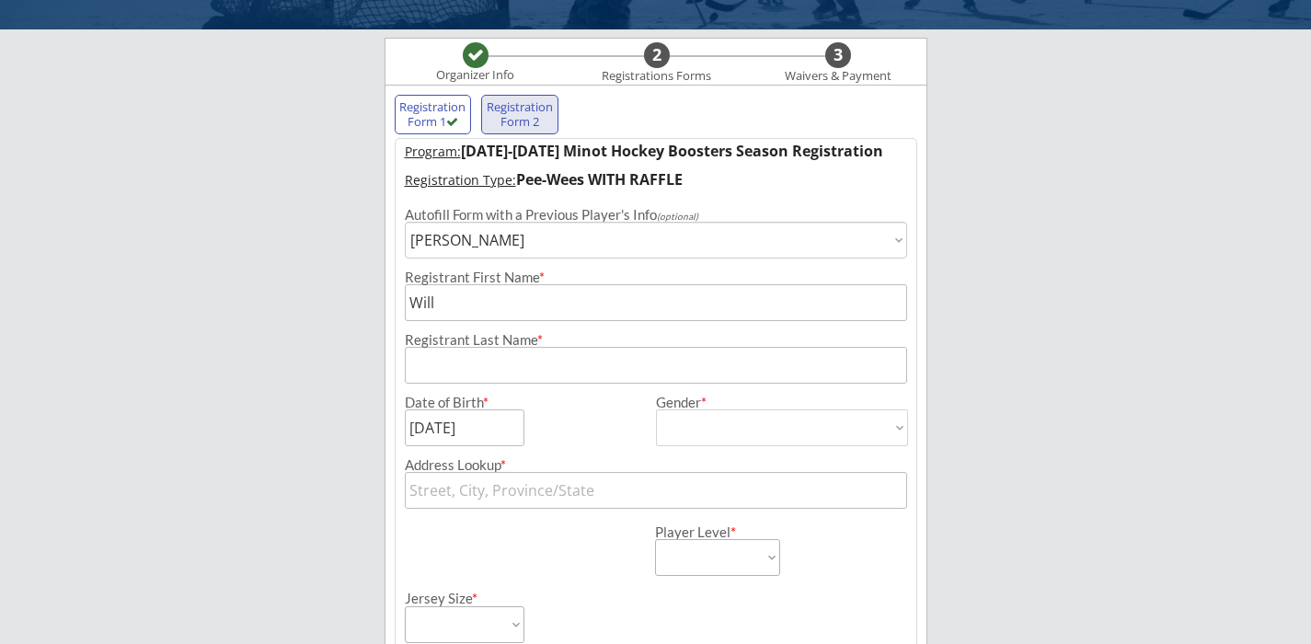
select select ""[DEMOGRAPHIC_DATA]""
type input "[STREET_ADDRESS]"
select select ""Gold/White Mites""
select select ""Adult Small""
type input "[PERSON_NAME]"
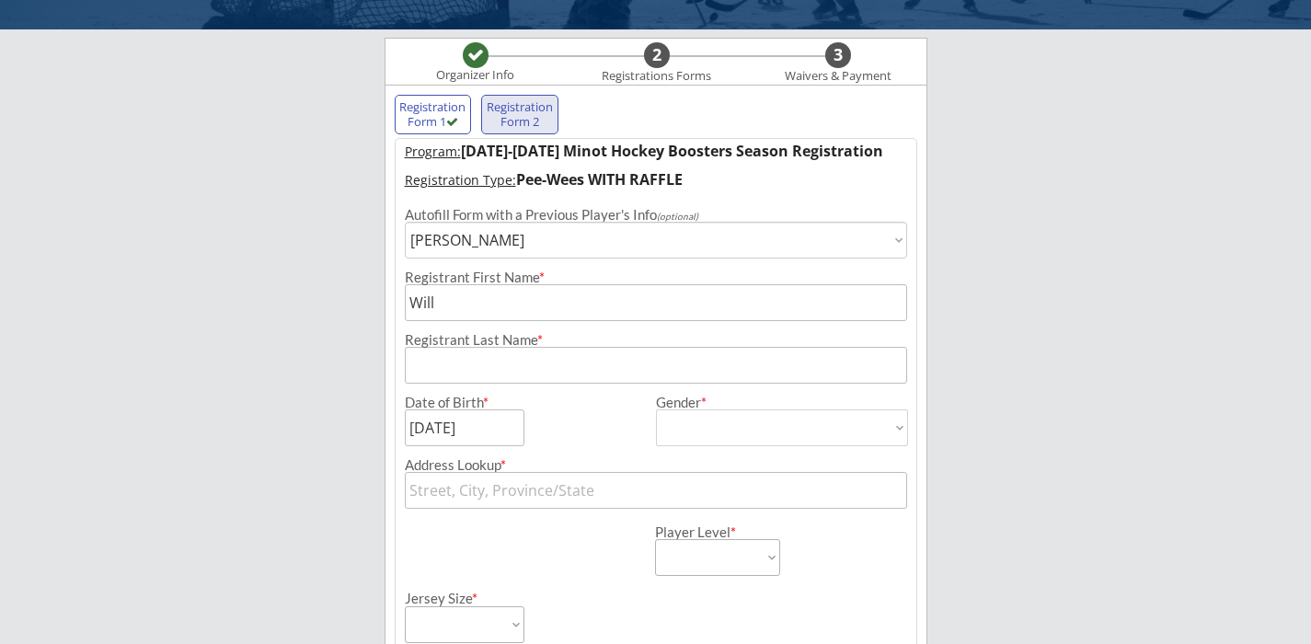
type input "[PHONE_NUMBER]"
type input "254602807NISSE"
type input "[PERSON_NAME]"
type input "Yes"
select select ""Yes""
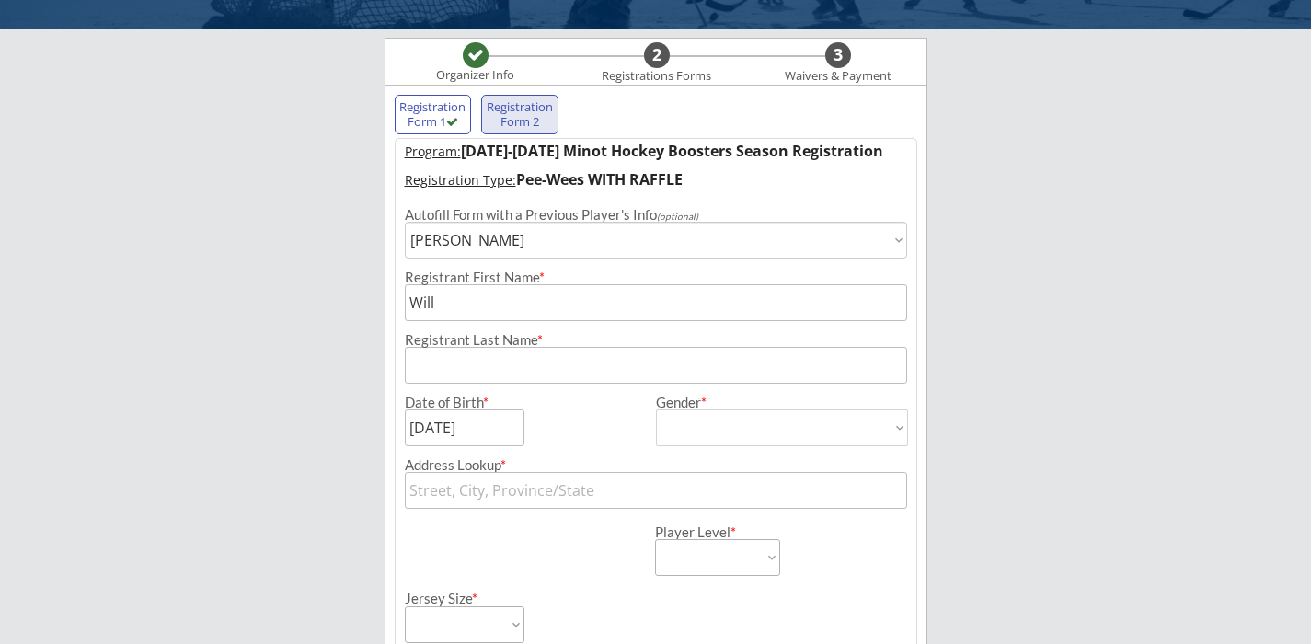
type input "[EMAIL_ADDRESS][DOMAIN_NAME]"
type input "[STREET_ADDRESS]"
type input "Minot"
type input "[US_STATE]"
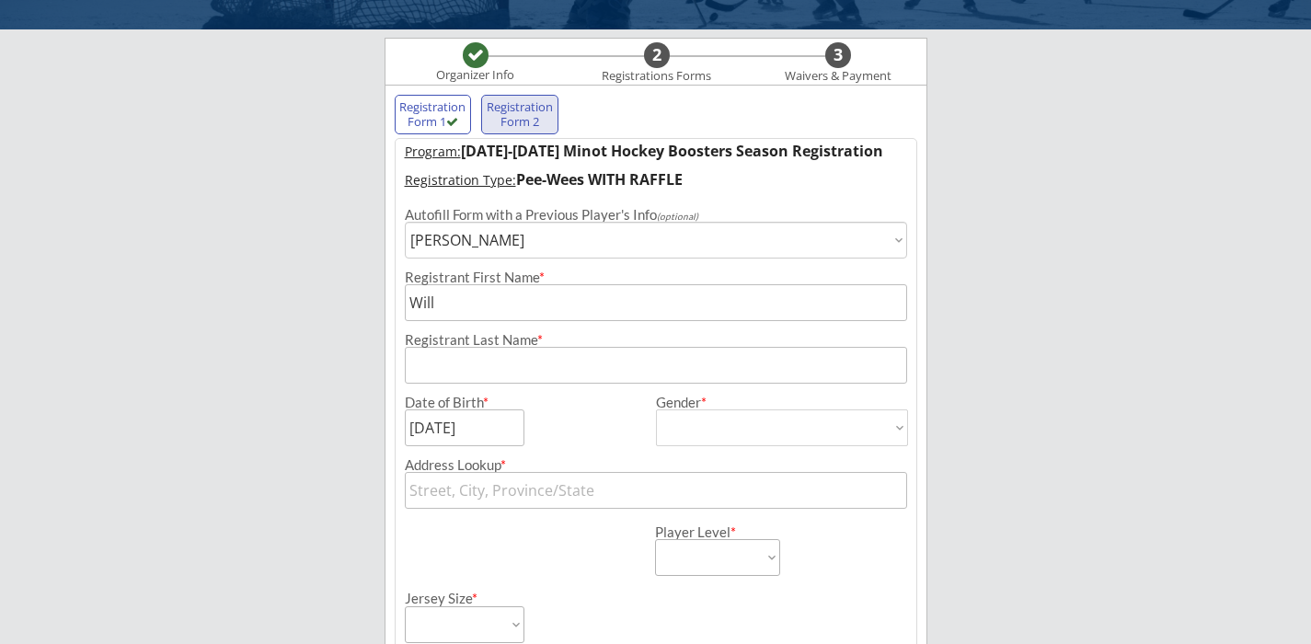
type input "58703"
type input "[GEOGRAPHIC_DATA]"
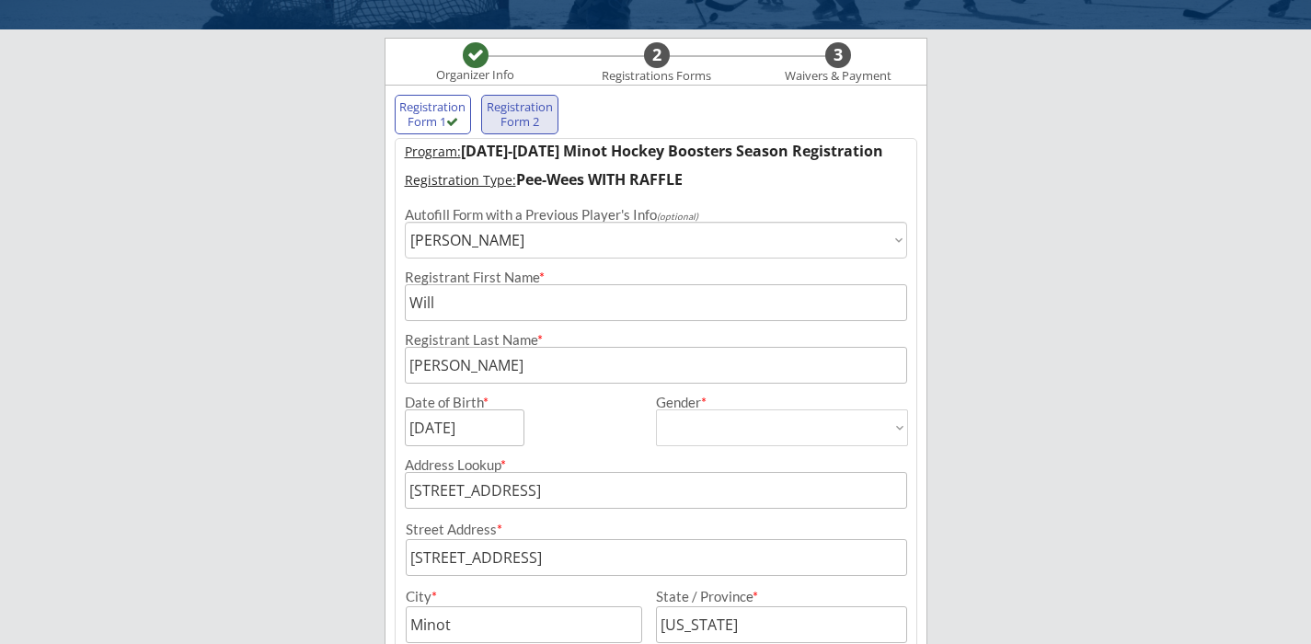
click at [447, 249] on select "Choose an individual... [PERSON_NAME]" at bounding box center [656, 240] width 502 height 37
click at [405, 222] on select "Choose an individual... [PERSON_NAME]" at bounding box center [656, 240] width 502 height 37
click at [470, 239] on select "Choose an individual... [PERSON_NAME]" at bounding box center [656, 240] width 502 height 37
click at [405, 222] on select "Choose an individual... [PERSON_NAME]" at bounding box center [656, 240] width 502 height 37
click at [490, 427] on input "input" at bounding box center [465, 427] width 120 height 37
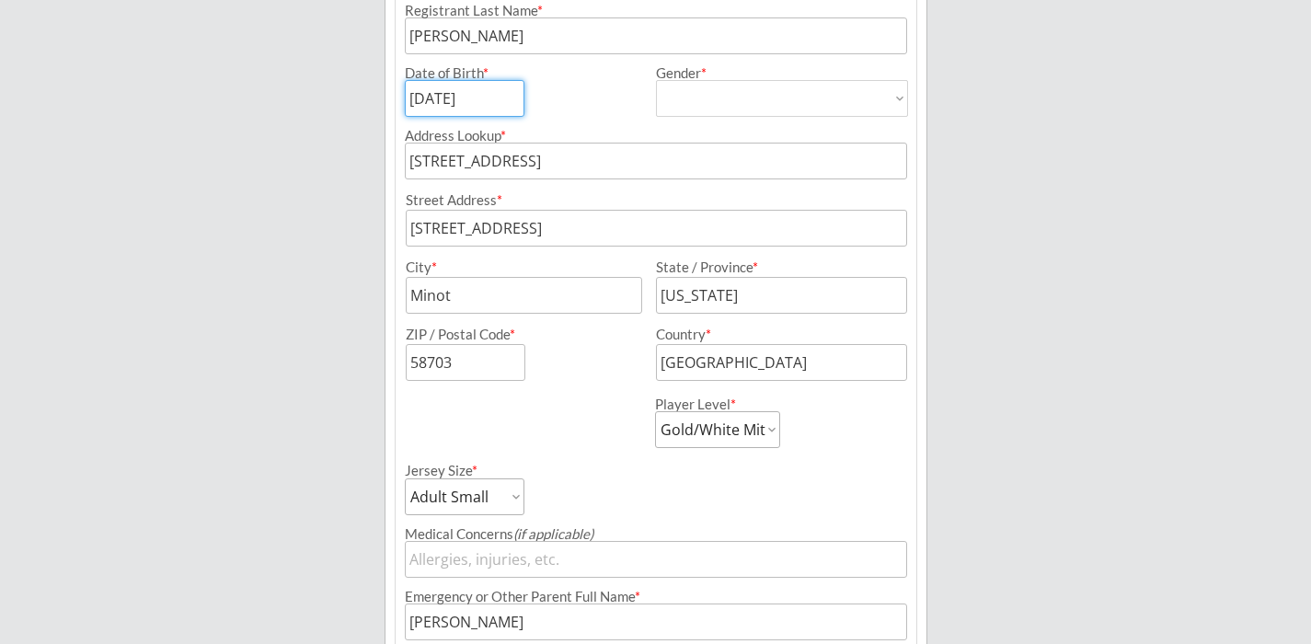
scroll to position [445, 0]
type input "[DATE]"
click at [715, 419] on select "Learn to Play Boys Learn to Play Girls Maroon Mites Gold/White Mites Squirts Pe…" at bounding box center [717, 426] width 125 height 37
select select ""Pee-Wees""
click at [655, 408] on select "Learn to Play Boys Learn to Play Girls Maroon Mites Gold/White Mites Squirts Pe…" at bounding box center [717, 426] width 125 height 37
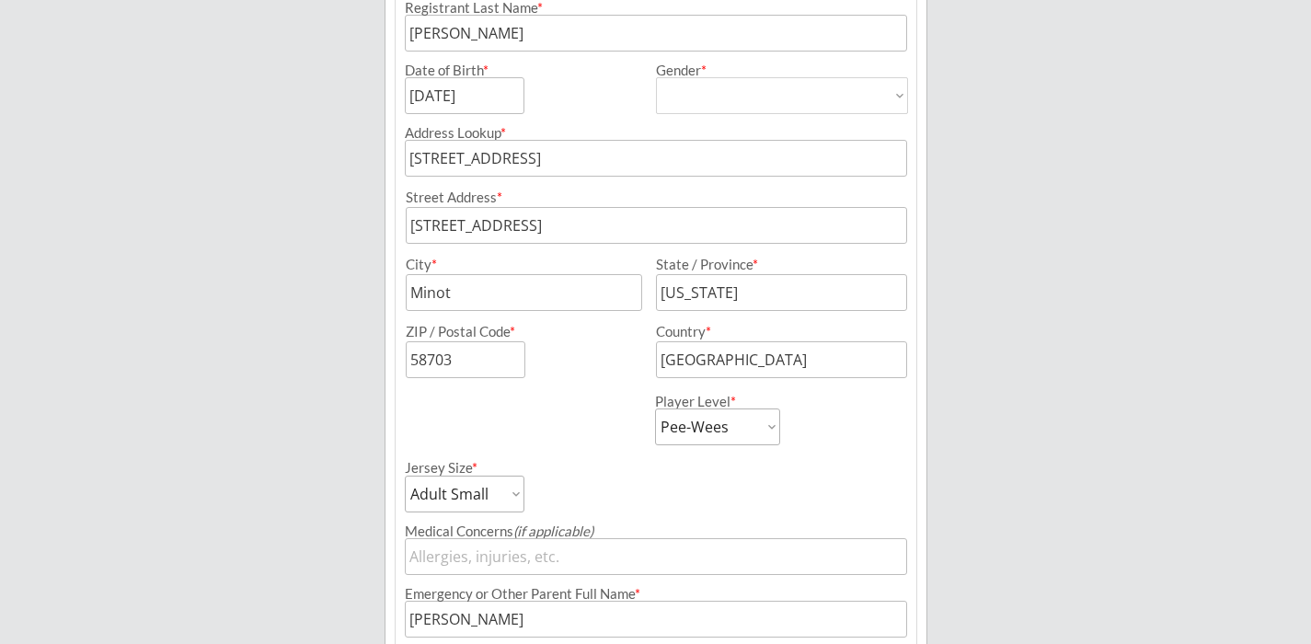
click at [459, 496] on select "Adult Small Adult Medium Adult Large Adult XL Goalie Cut" at bounding box center [465, 494] width 120 height 37
select select ""Adult Medium""
click at [405, 476] on select "Adult Small Adult Medium Adult Large Adult XL Goalie Cut" at bounding box center [465, 494] width 120 height 37
click at [586, 510] on div "Jersey Size * Adult Small Adult Medium Adult Large Adult XL Goalie Cut" at bounding box center [529, 478] width 248 height 67
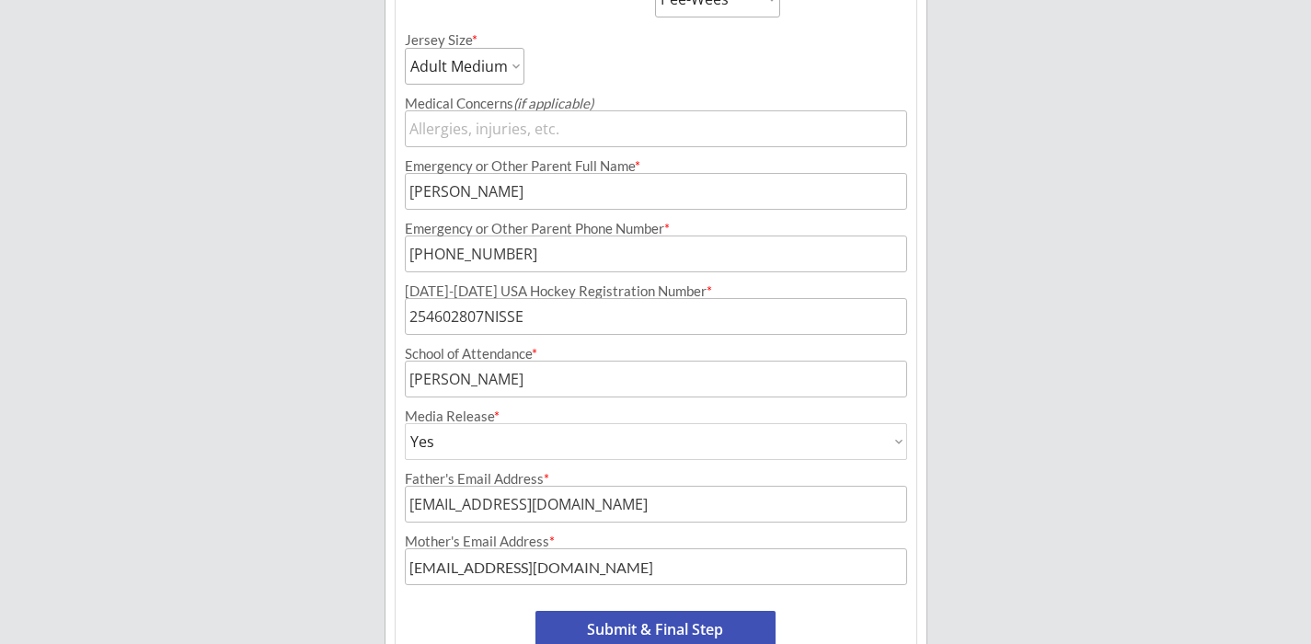
scroll to position [882, 0]
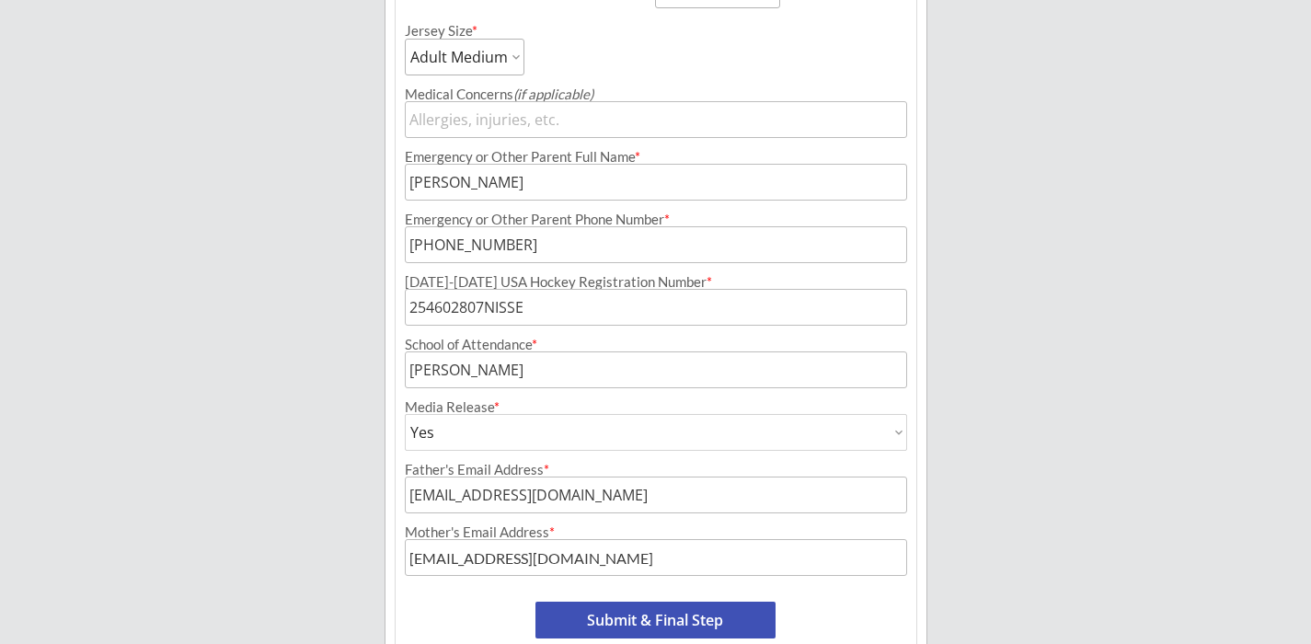
click at [508, 373] on input "input" at bounding box center [656, 369] width 502 height 37
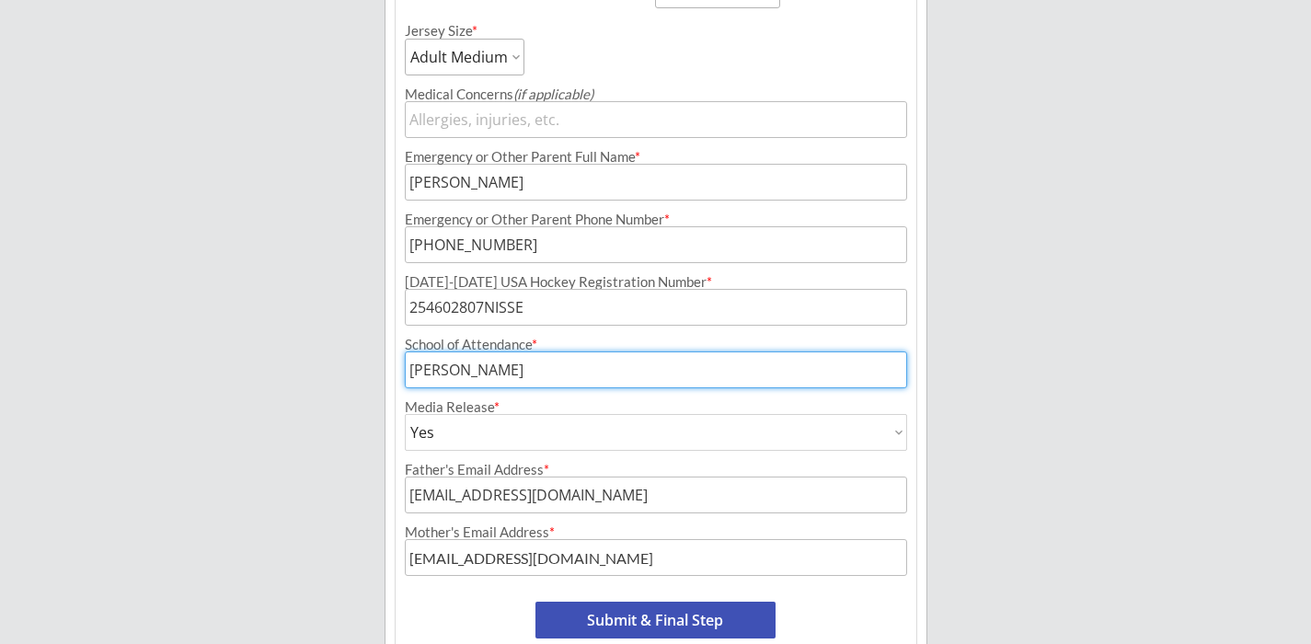
click at [508, 373] on input "input" at bounding box center [656, 369] width 502 height 37
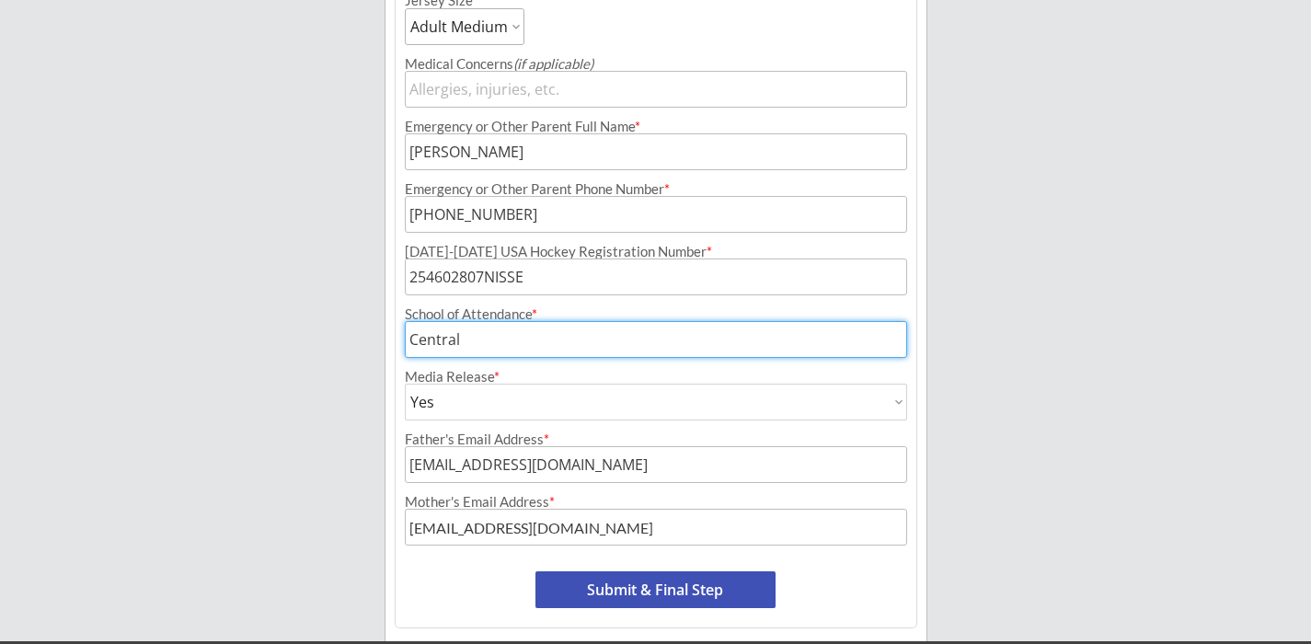
scroll to position [972, 0]
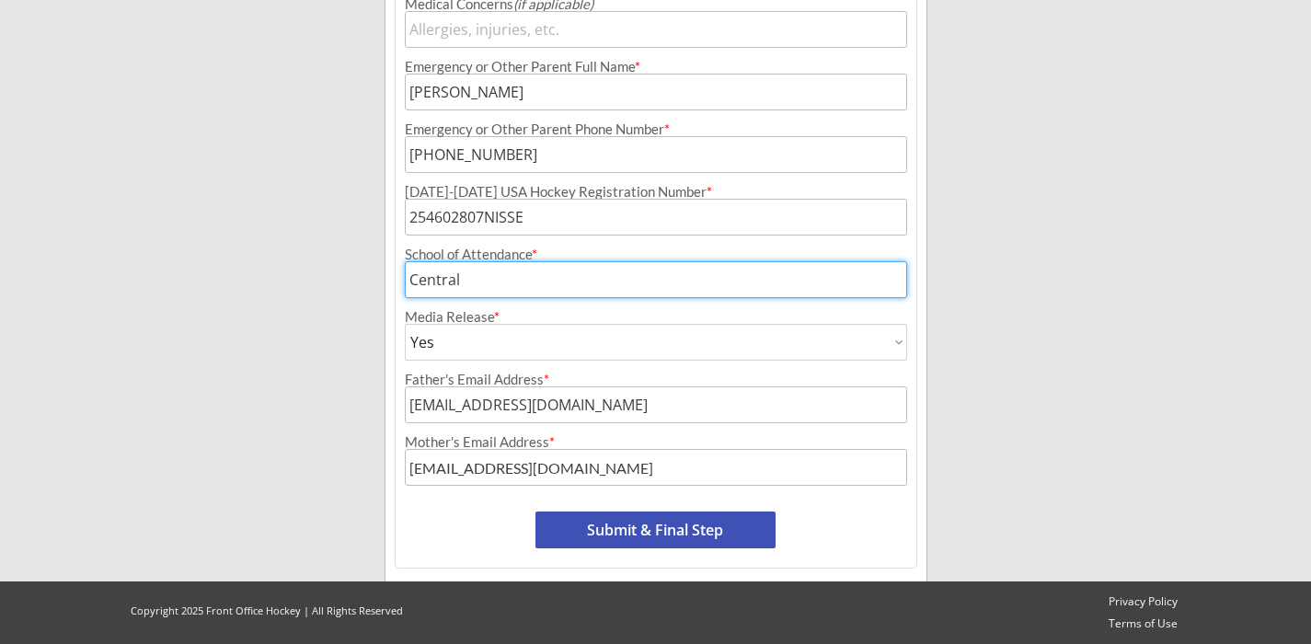
type input "Central"
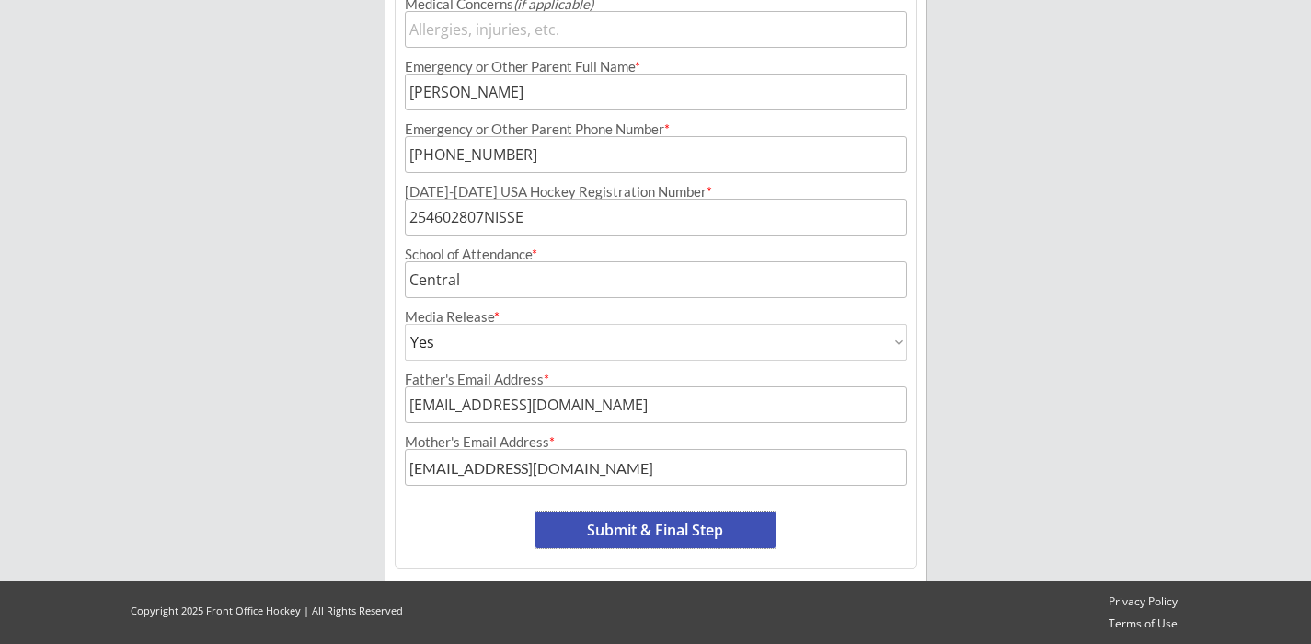
click at [666, 522] on button "Submit & Final Step" at bounding box center [655, 529] width 240 height 37
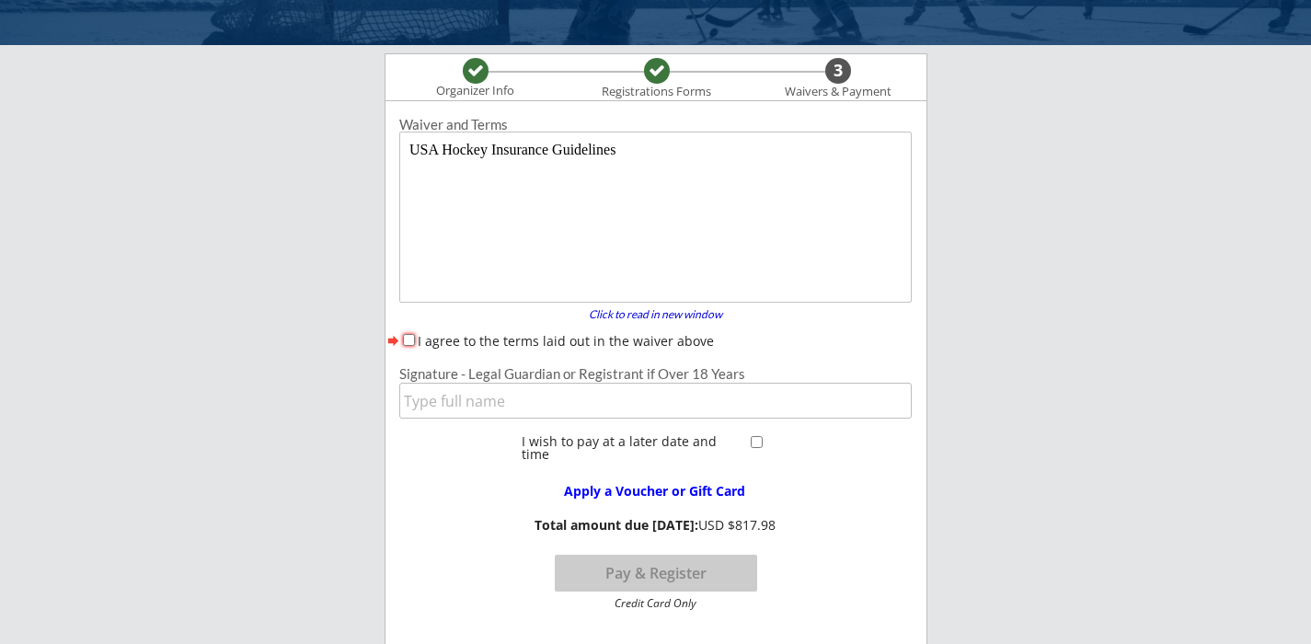
scroll to position [158, 0]
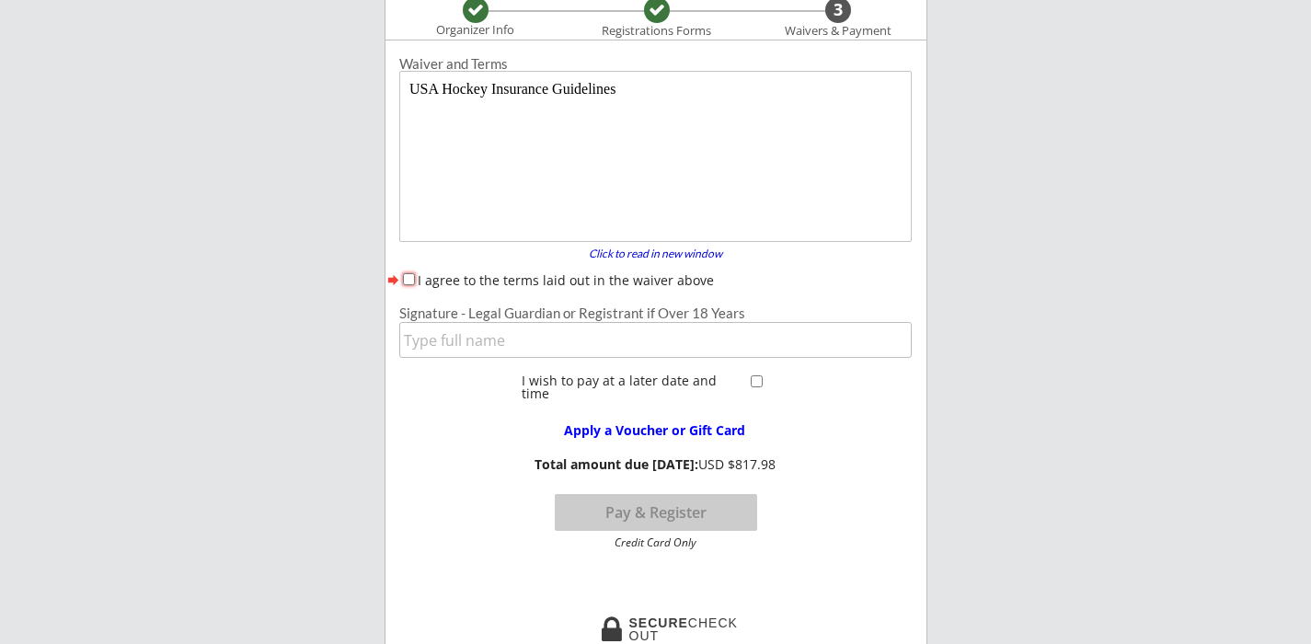
click at [408, 278] on input "I agree to the terms laid out in the waiver above" at bounding box center [409, 279] width 12 height 12
checkbox input "true"
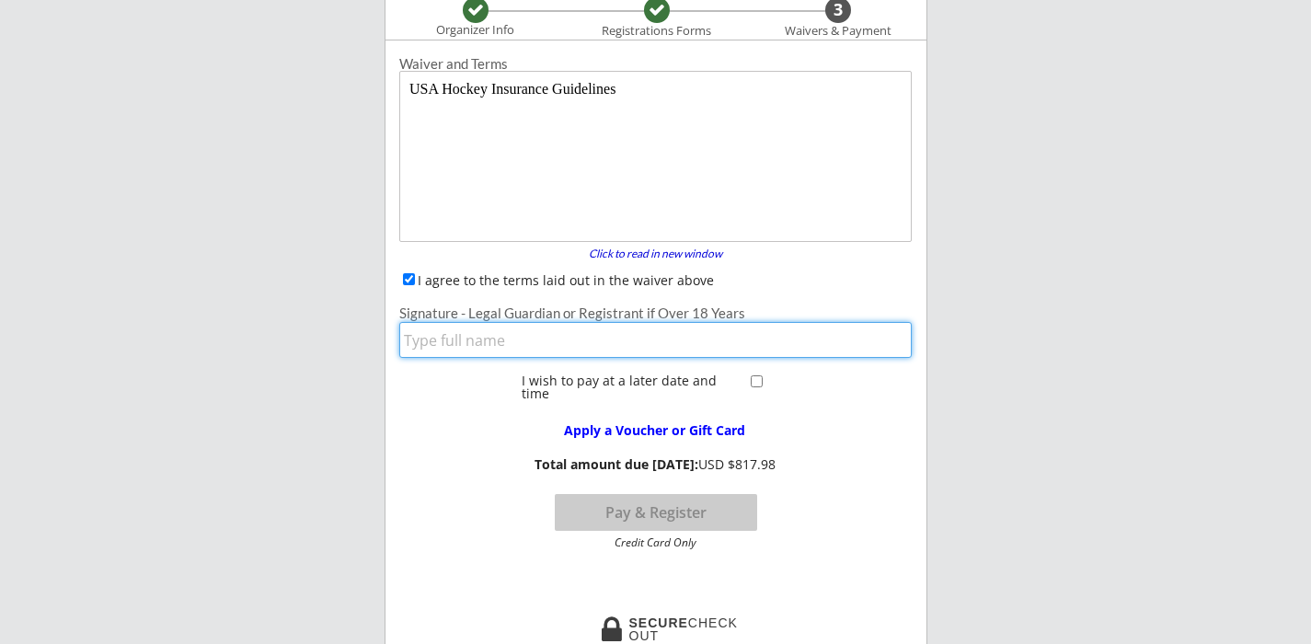
click at [424, 350] on input "input" at bounding box center [655, 340] width 512 height 36
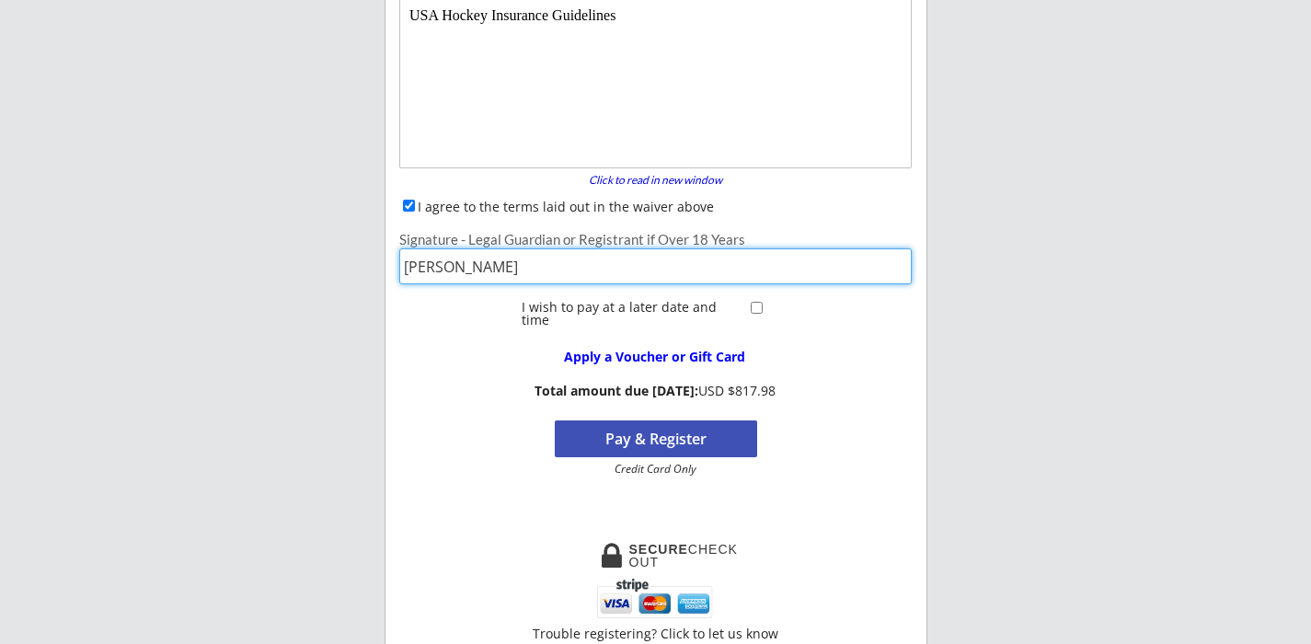
scroll to position [235, 0]
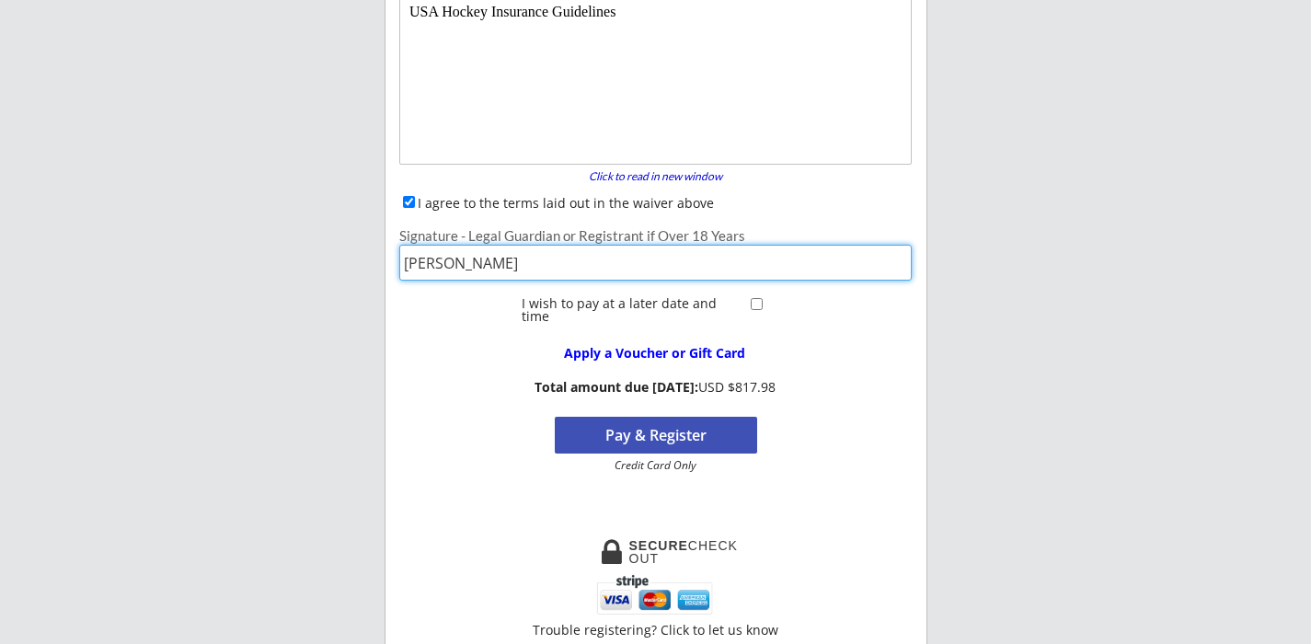
type input "[PERSON_NAME]"
click at [699, 437] on button "Pay & Register" at bounding box center [656, 435] width 202 height 37
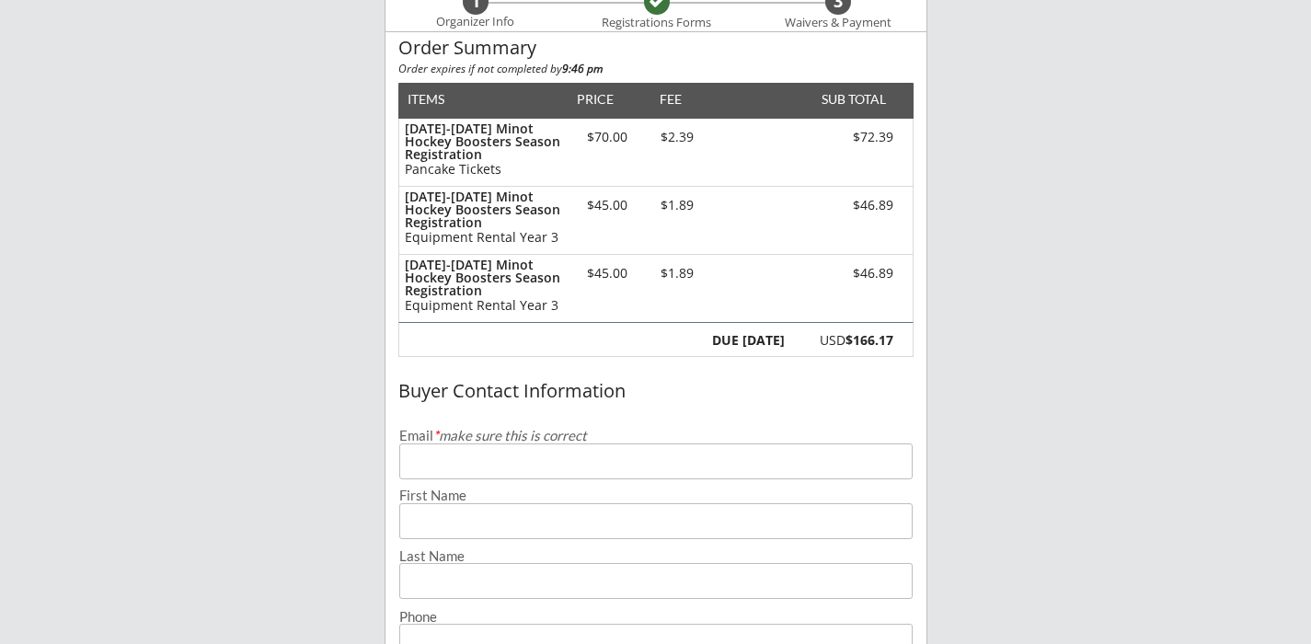
scroll to position [205, 0]
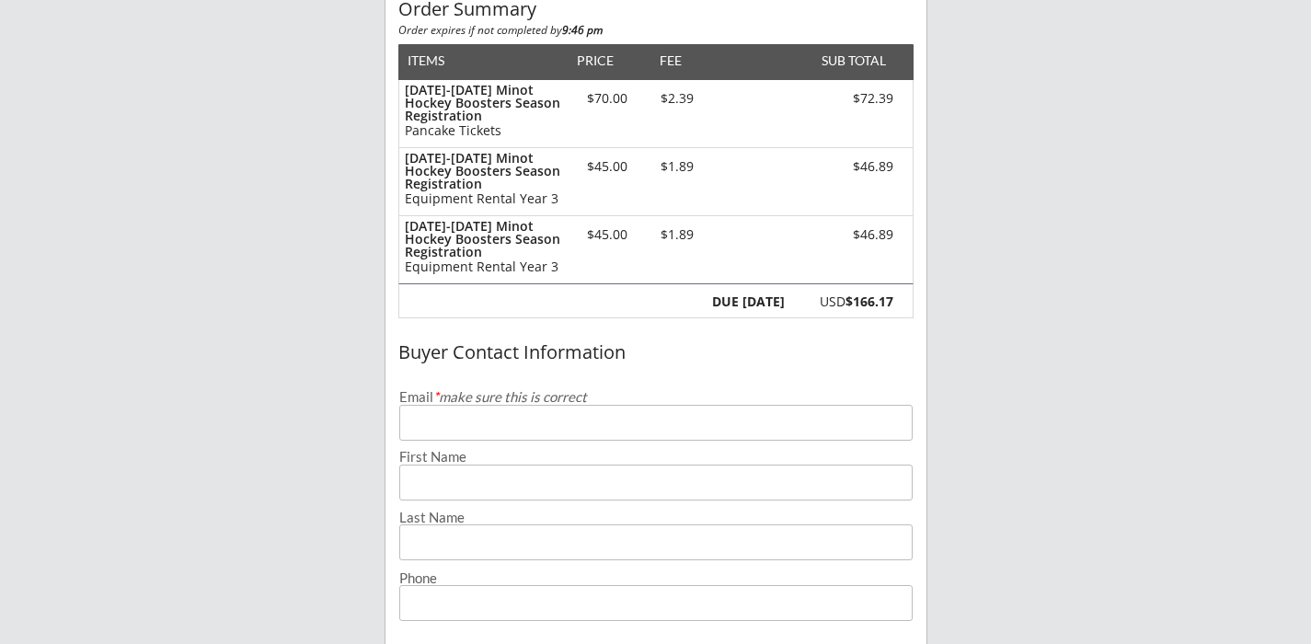
click at [564, 431] on input "email" at bounding box center [655, 423] width 513 height 36
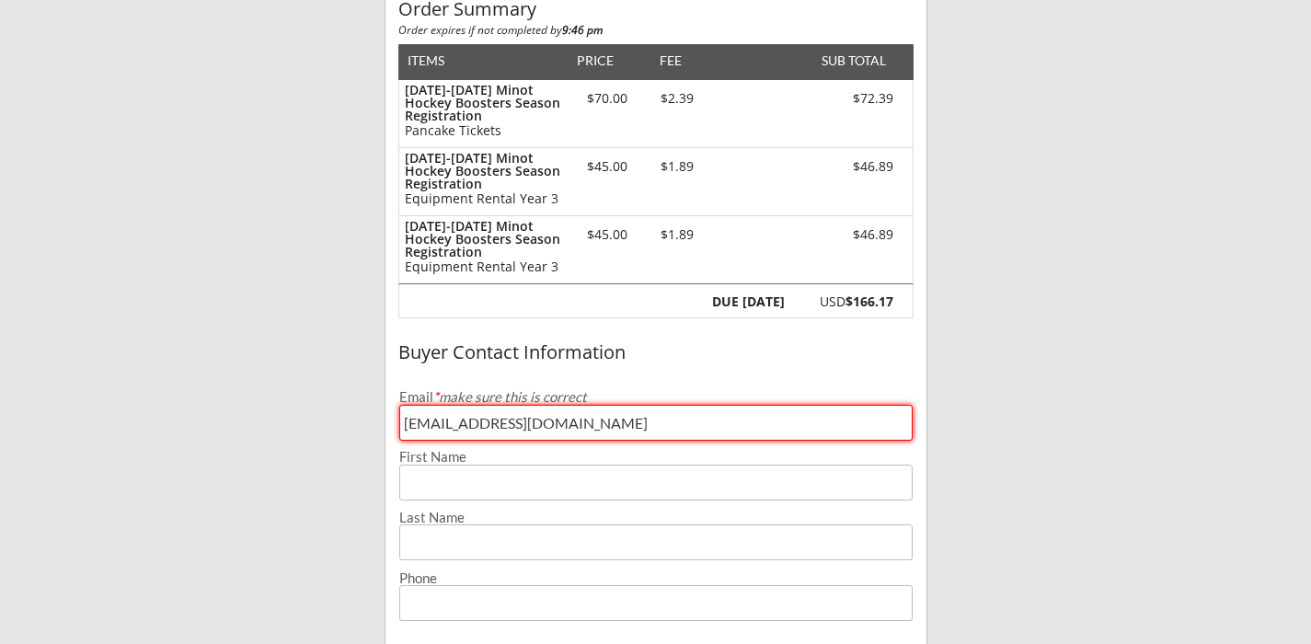
type input "[EMAIL_ADDRESS][DOMAIN_NAME]"
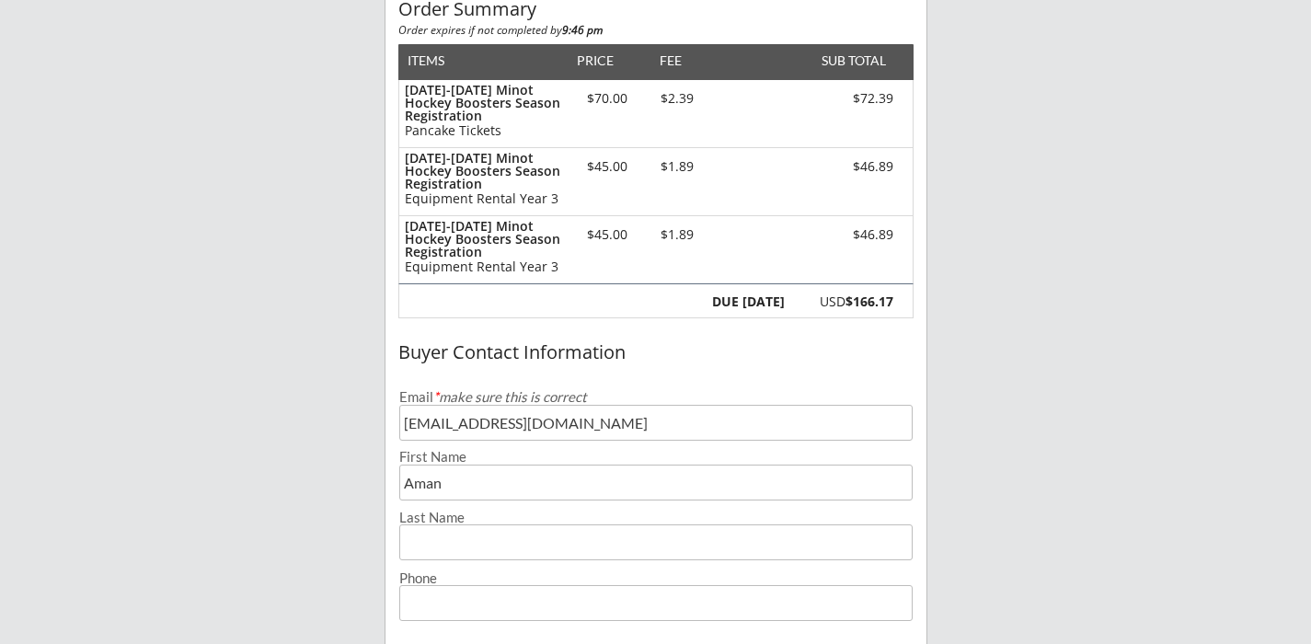
type input "[PERSON_NAME]"
click at [459, 540] on input "input" at bounding box center [655, 542] width 513 height 36
type input "[PERSON_NAME]"
click at [469, 600] on input "input" at bounding box center [655, 603] width 513 height 36
type input "[PHONE_NUMBER]"
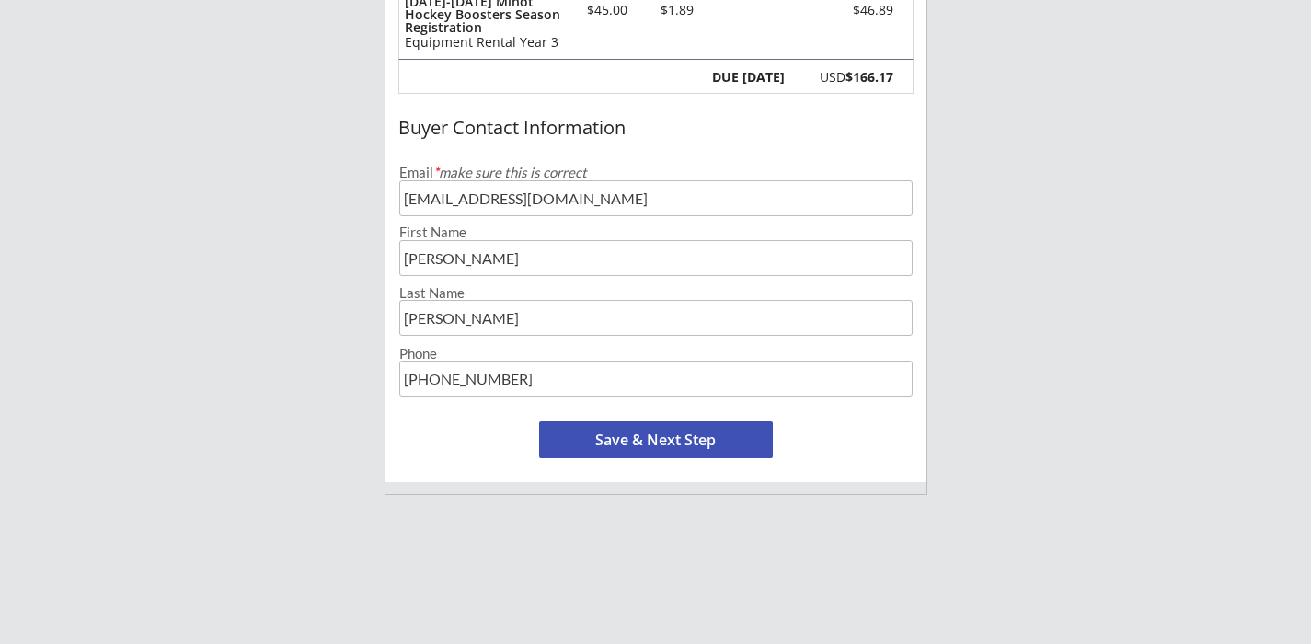
scroll to position [453, 0]
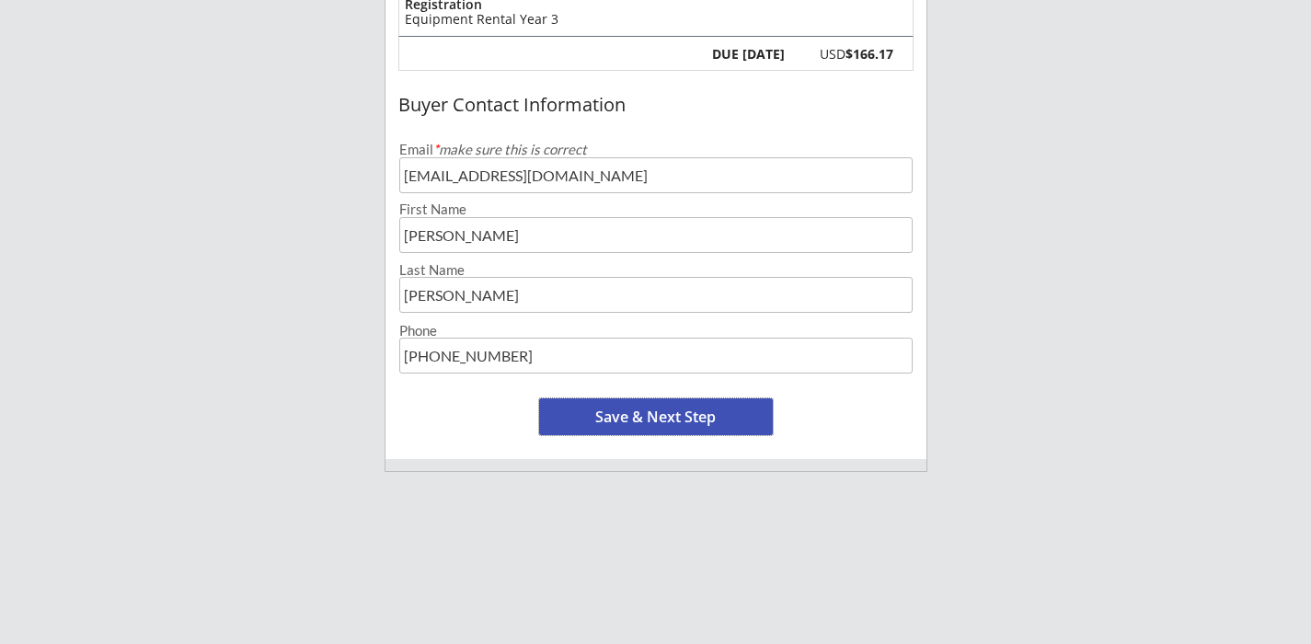
click at [638, 409] on button "Save & Next Step" at bounding box center [656, 416] width 234 height 37
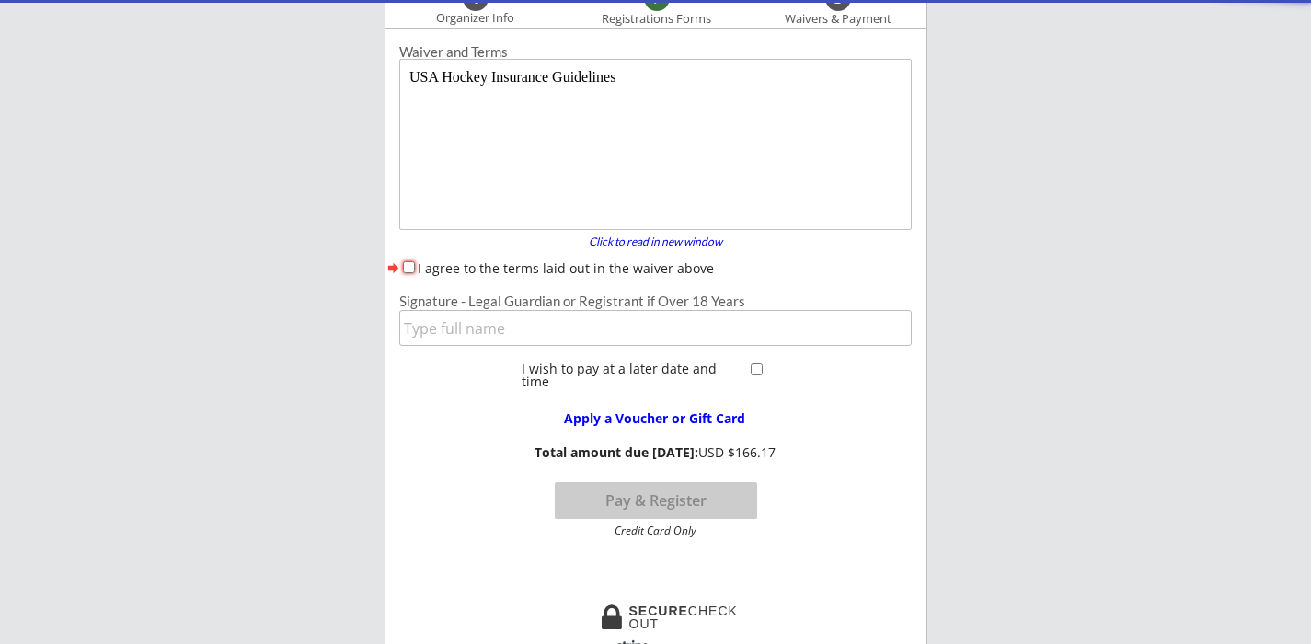
scroll to position [132, 0]
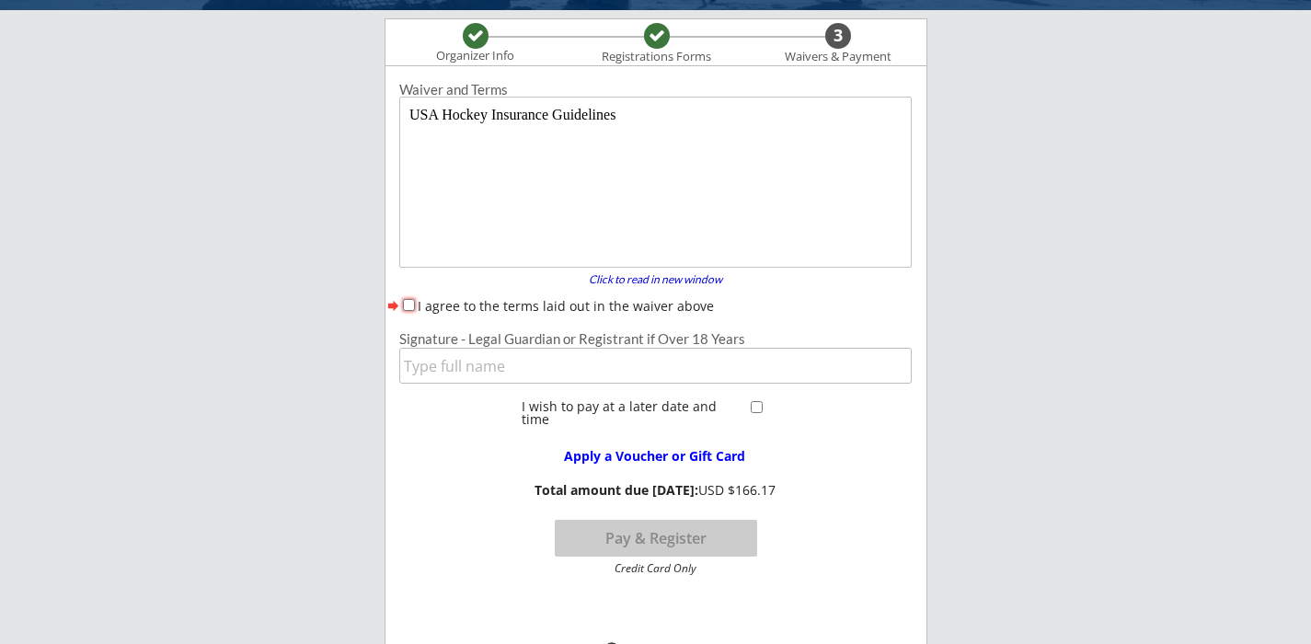
click at [411, 304] on input "I agree to the terms laid out in the waiver above" at bounding box center [409, 305] width 12 height 12
checkbox input "true"
click at [440, 362] on input "input" at bounding box center [655, 366] width 512 height 36
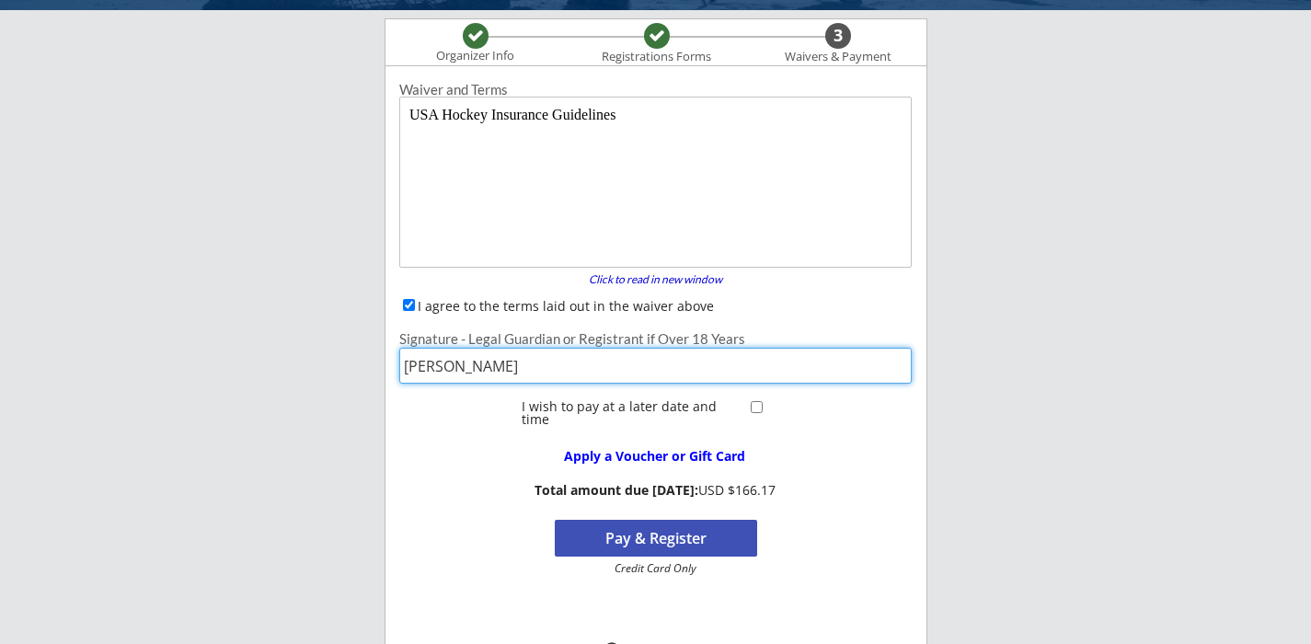
type input "[PERSON_NAME]"
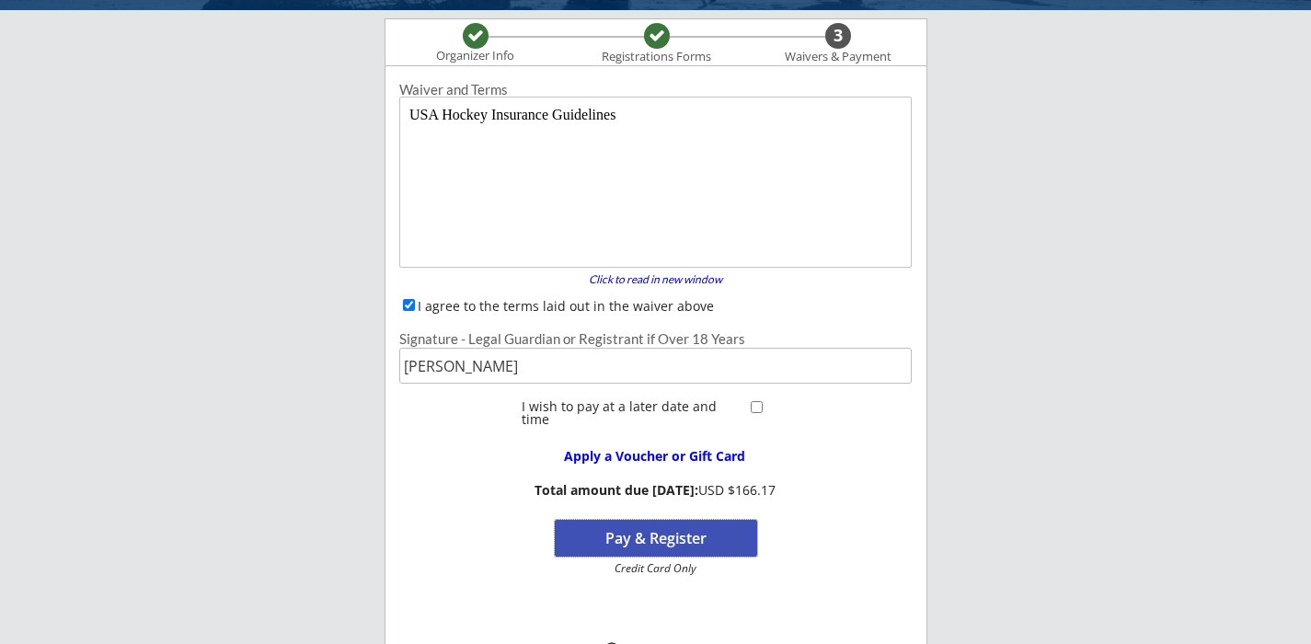
click at [606, 532] on button "Pay & Register" at bounding box center [656, 538] width 202 height 37
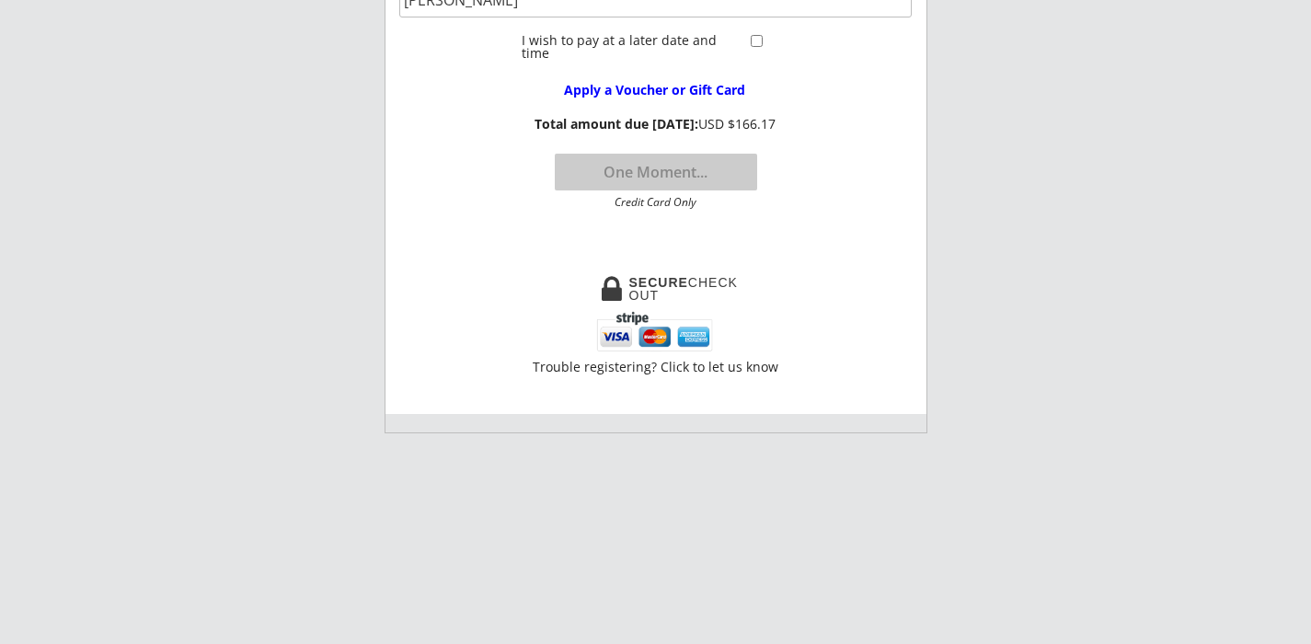
scroll to position [513, 0]
